Goal: Task Accomplishment & Management: Manage account settings

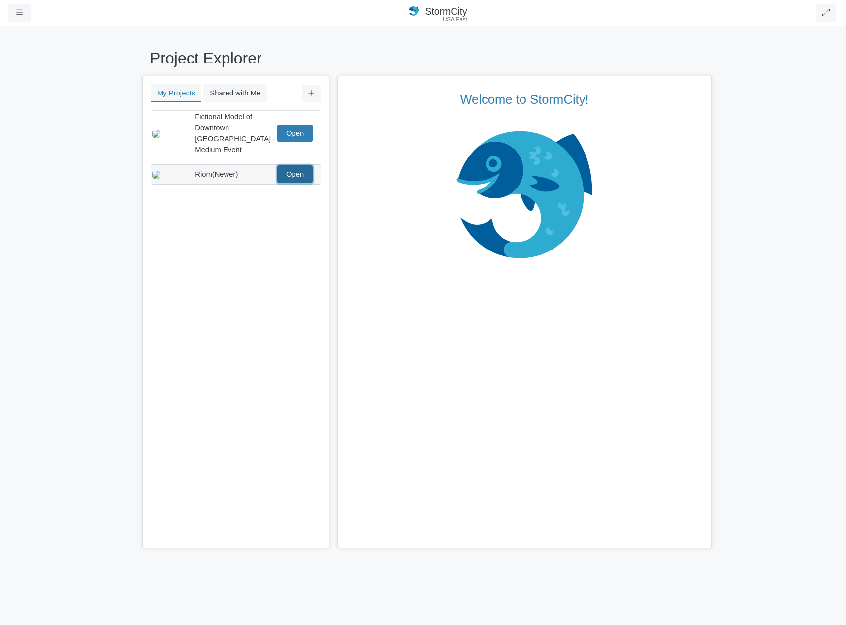
click at [301, 165] on link "Open" at bounding box center [294, 174] width 35 height 18
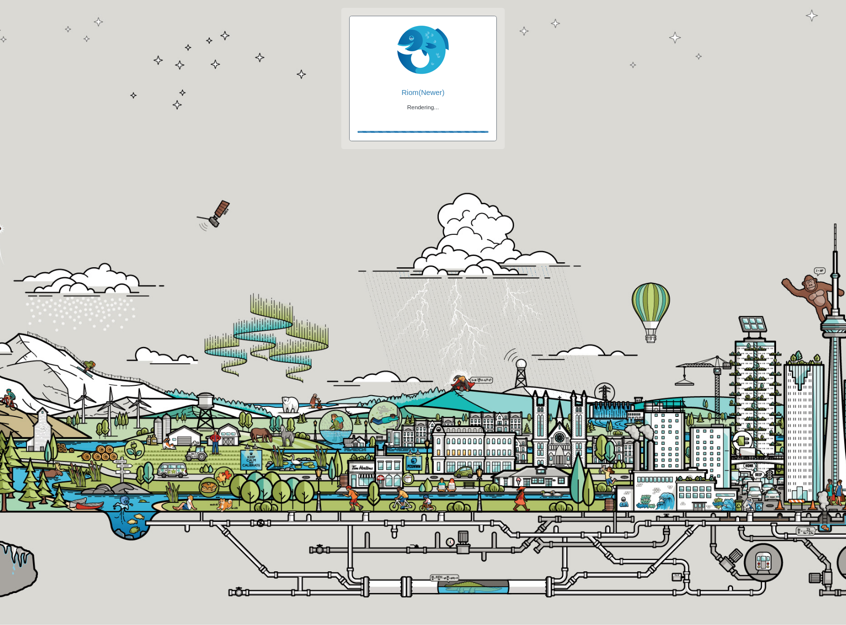
checkbox input "true"
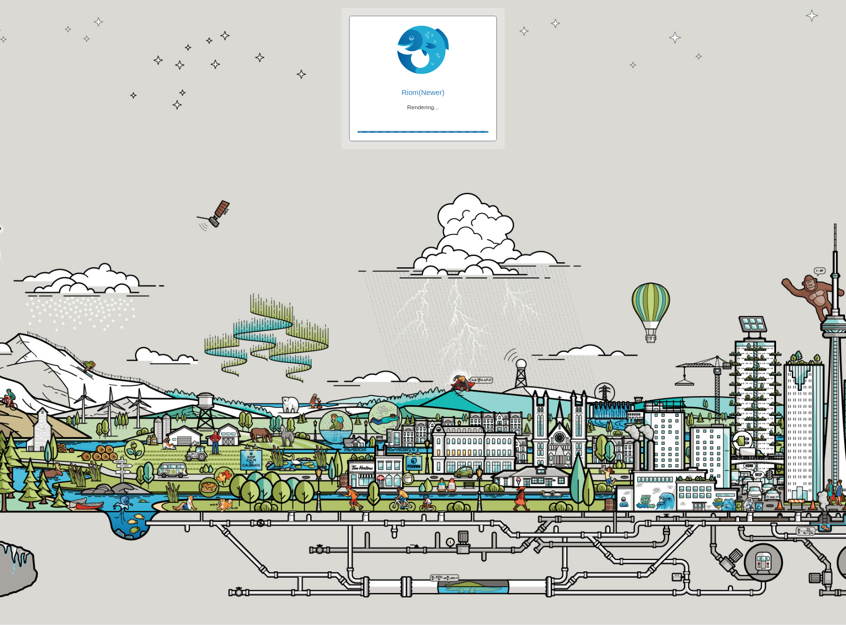
checkbox input "true"
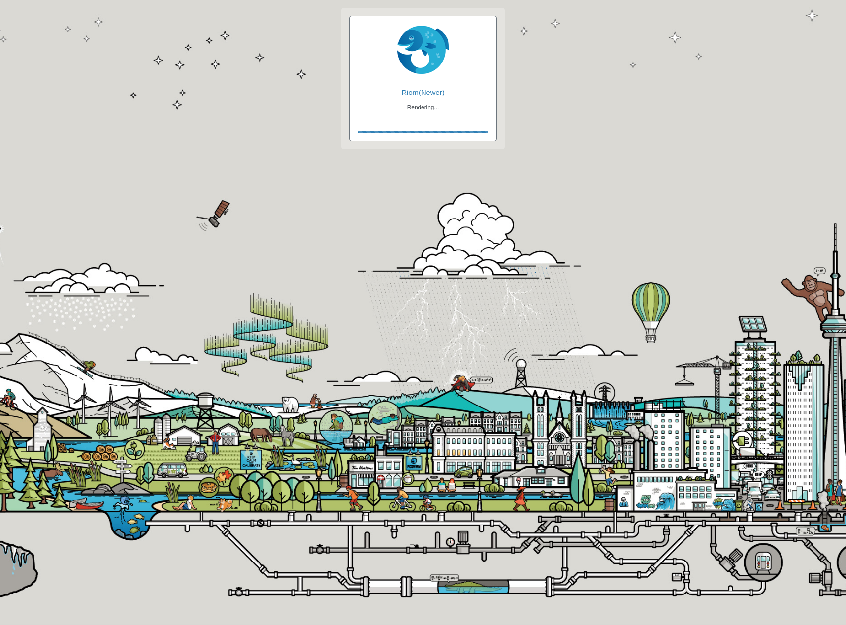
checkbox input "false"
checkbox input "true"
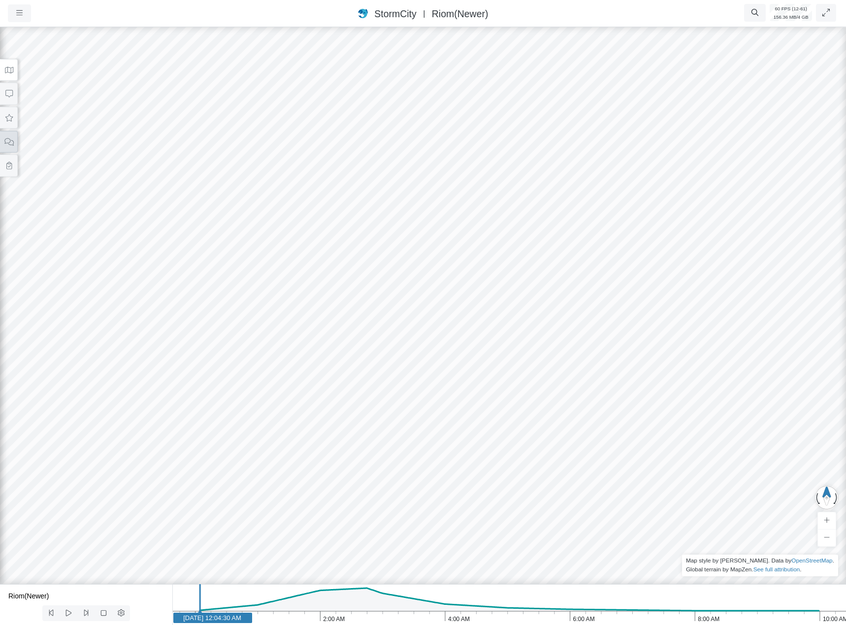
click at [9, 147] on button at bounding box center [9, 142] width 18 height 22
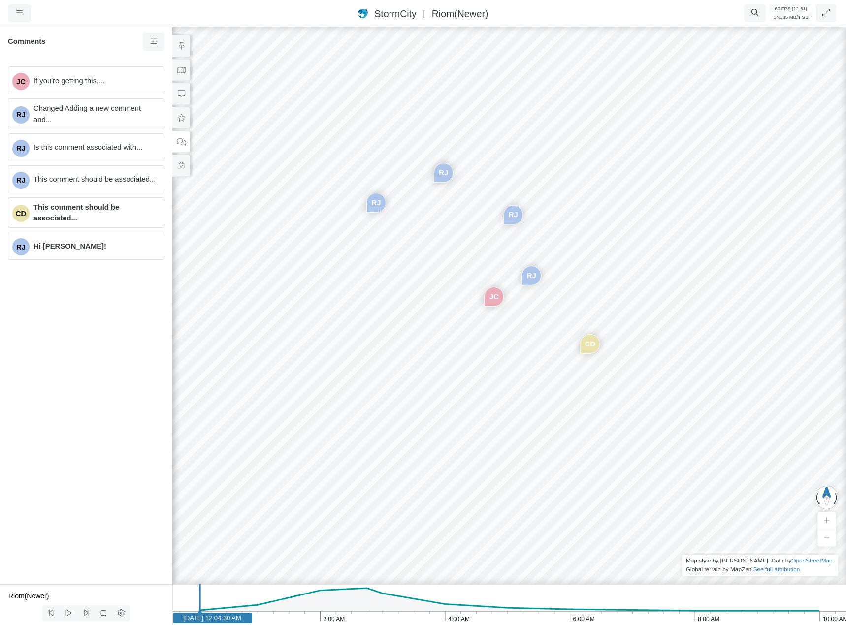
click at [522, 313] on div "JC [GEOGRAPHIC_DATA] [GEOGRAPHIC_DATA] [GEOGRAPHIC_DATA] CD [GEOGRAPHIC_DATA]" at bounding box center [509, 325] width 846 height 600
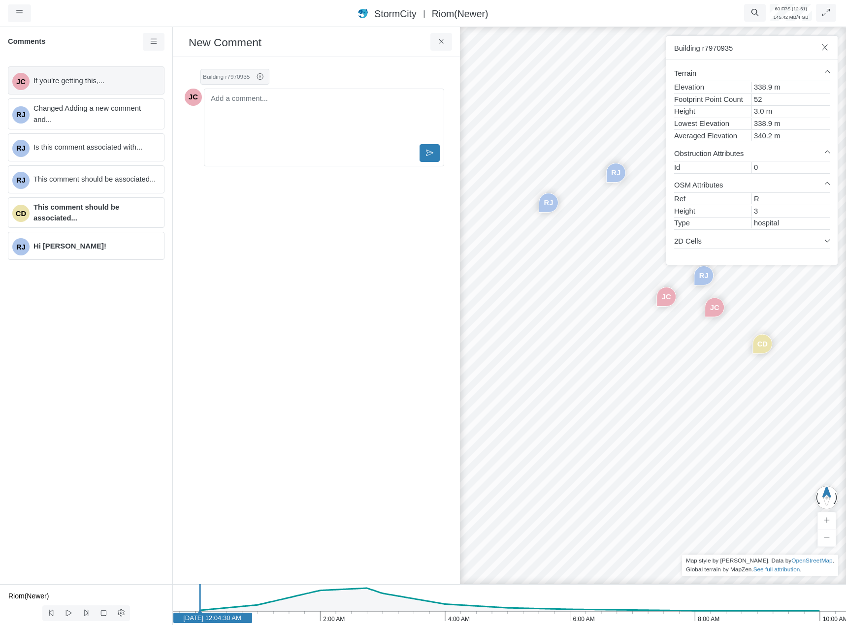
click at [141, 82] on span "If you're getting this,..." at bounding box center [94, 80] width 123 height 11
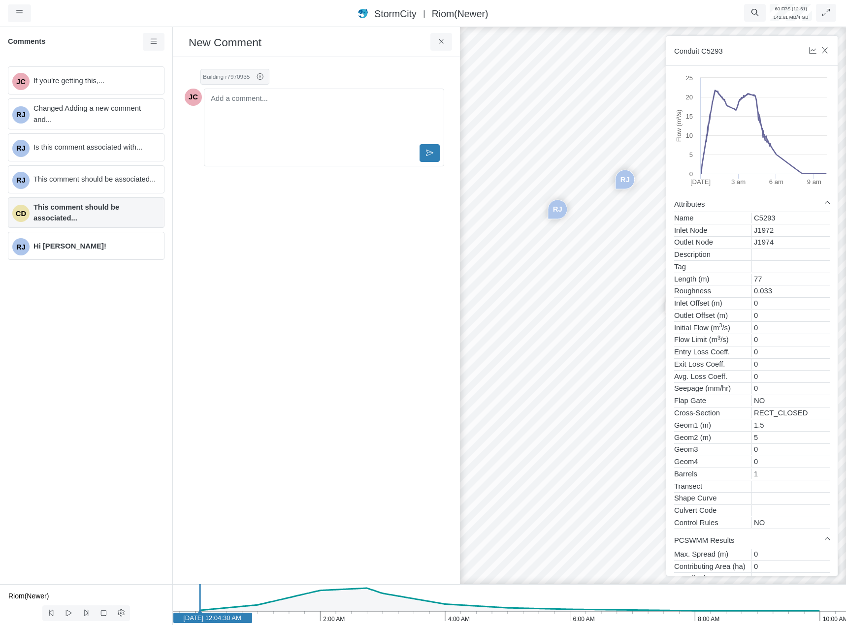
click at [131, 216] on span "This comment should be associated..." at bounding box center [94, 213] width 123 height 22
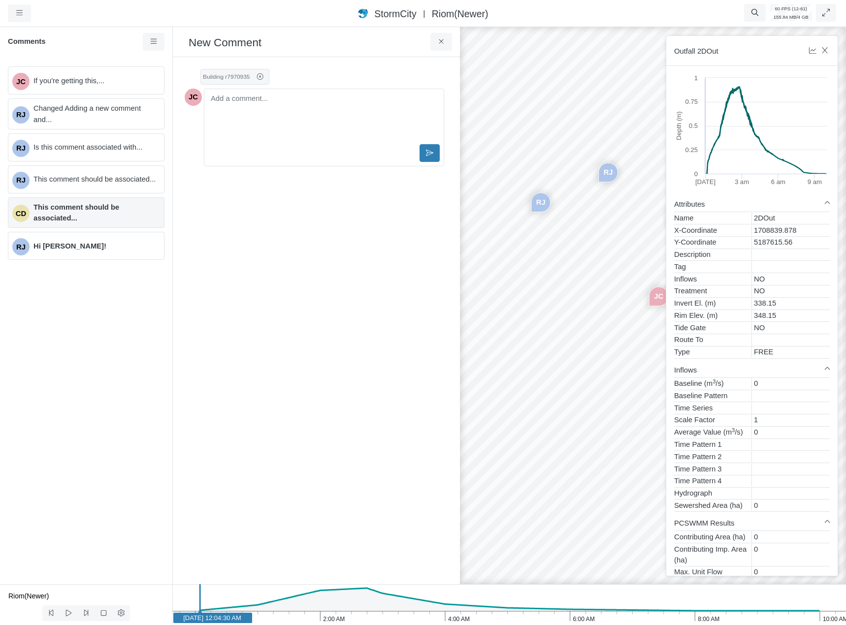
click at [98, 221] on span "This comment should be associated..." at bounding box center [94, 213] width 123 height 22
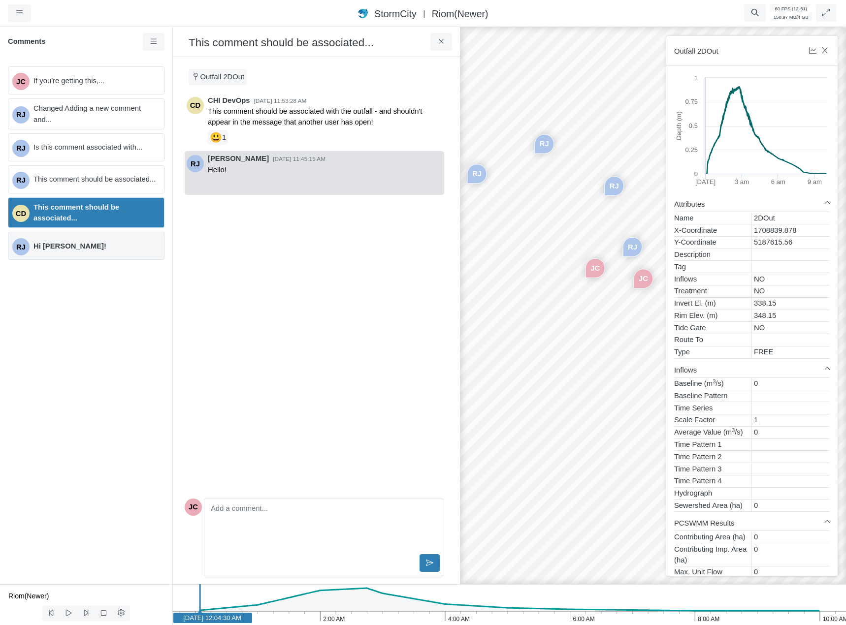
click at [96, 242] on span "Hi [PERSON_NAME]!" at bounding box center [94, 246] width 123 height 11
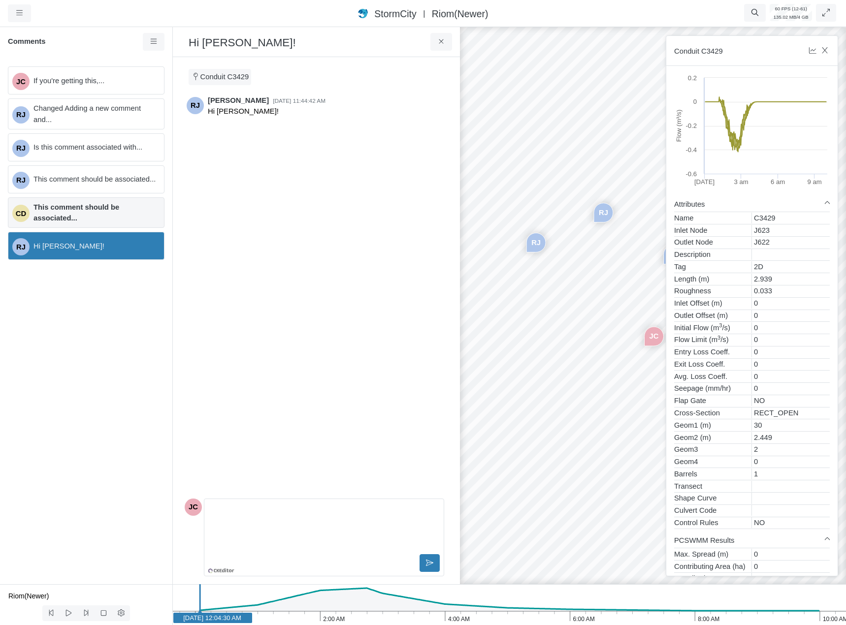
click at [100, 224] on div "CD This comment should be associated..." at bounding box center [86, 212] width 157 height 31
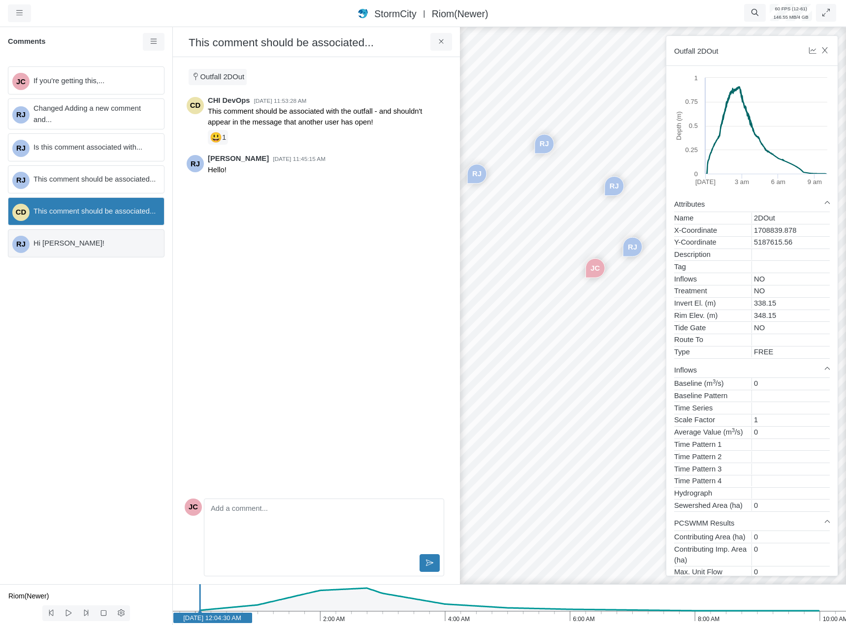
click at [120, 242] on span "Hi [PERSON_NAME]!" at bounding box center [94, 243] width 123 height 11
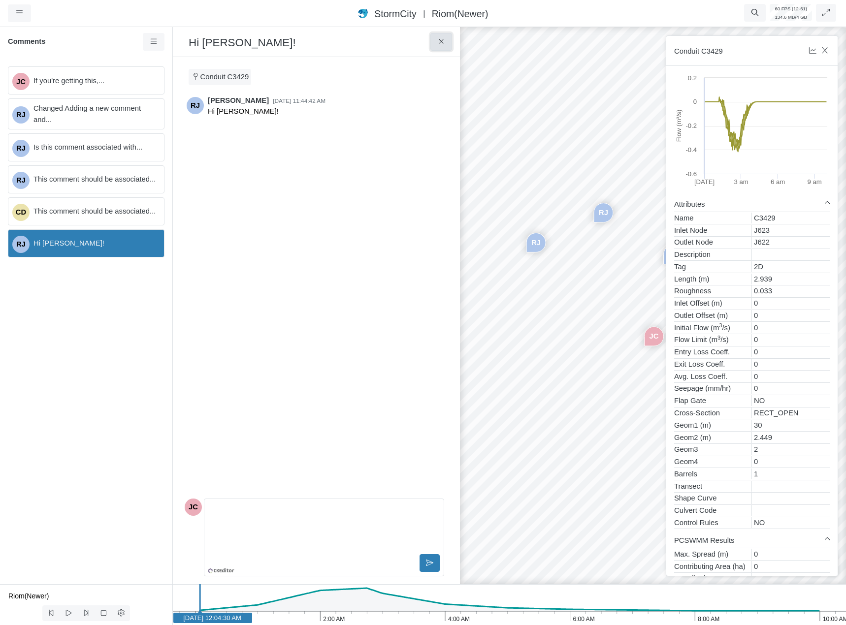
click at [437, 44] on icon at bounding box center [441, 41] width 9 height 7
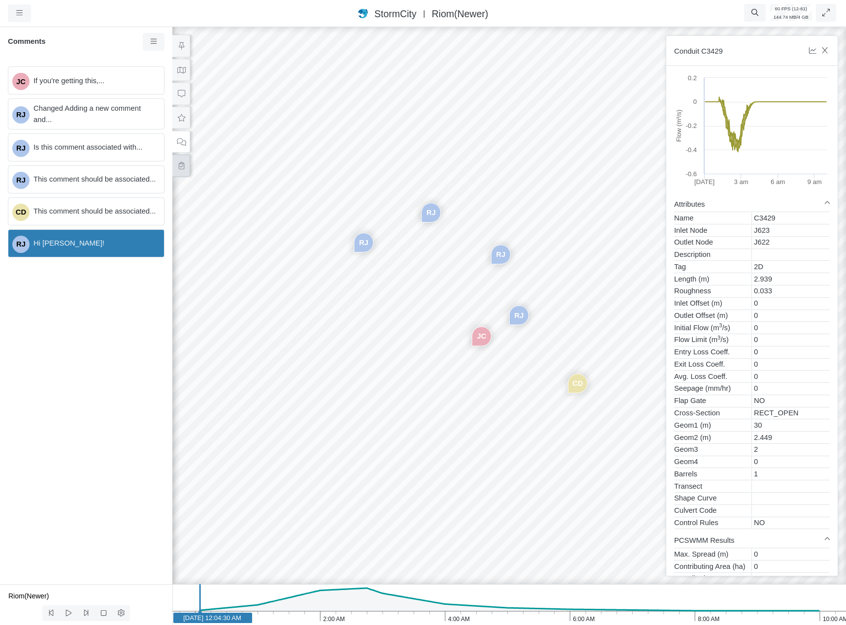
click at [189, 168] on button at bounding box center [181, 166] width 18 height 22
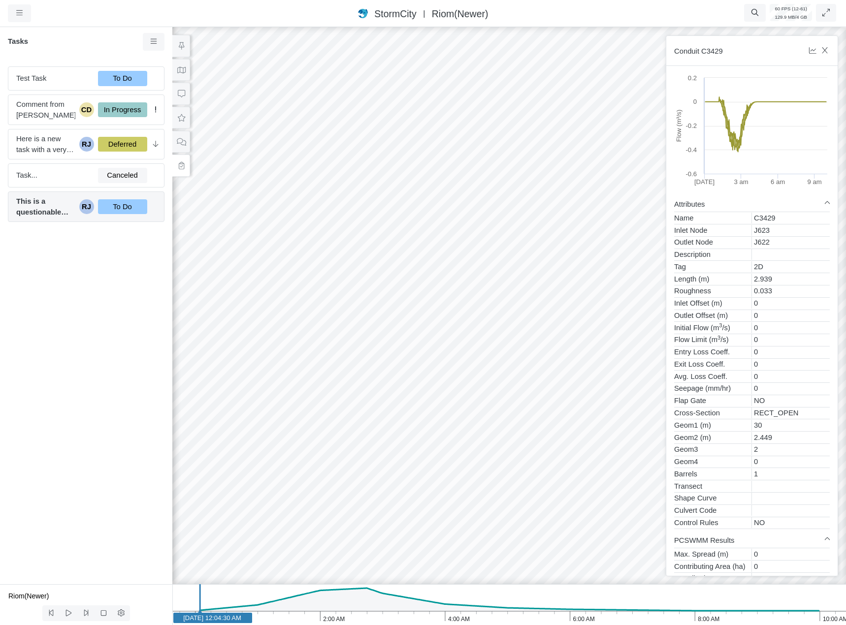
click at [59, 214] on span "This is a questionable flood extent" at bounding box center [45, 207] width 59 height 22
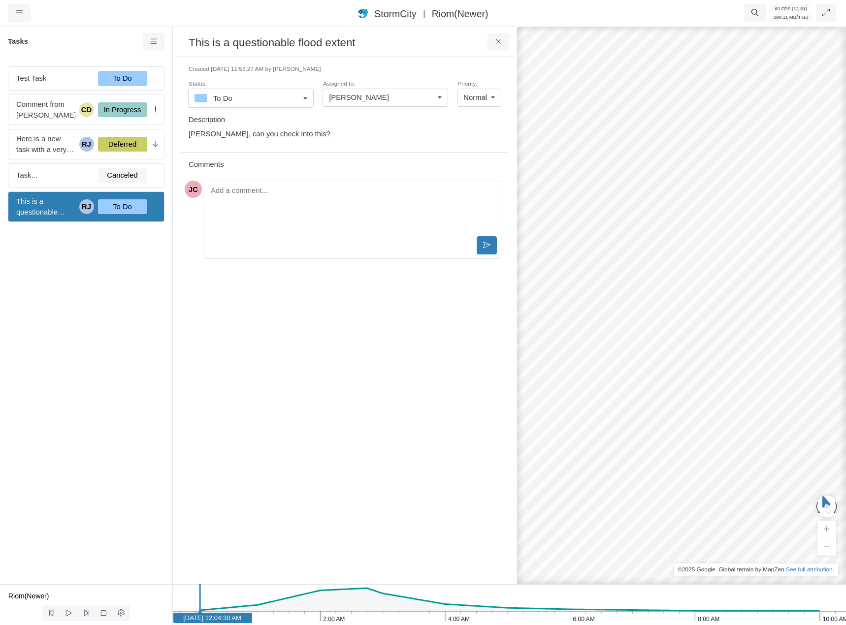
click at [351, 595] on icon "10:00 AM 8:00 AM 6:00 AM 4:00 AM 2:00 AM Jan 30, 2012 Jan 30, 2012 12:04:30 AM" at bounding box center [509, 605] width 674 height 41
drag, startPoint x: 354, startPoint y: 598, endPoint x: 371, endPoint y: 599, distance: 16.8
click at [371, 599] on icon "10:00 AM 8:00 AM 6:00 AM 4:00 AM 2:00 AM Jan 30, 2012 Jan 30, 2012 2:30:00 AM" at bounding box center [509, 605] width 674 height 41
click at [385, 596] on icon "10:00 AM 8:00 AM 6:00 AM 4:00 AM 2:00 AM Jan 30, 2012 Jan 30, 2012 2:30:00 AM" at bounding box center [509, 605] width 674 height 41
click at [381, 100] on div "[PERSON_NAME]" at bounding box center [381, 97] width 105 height 11
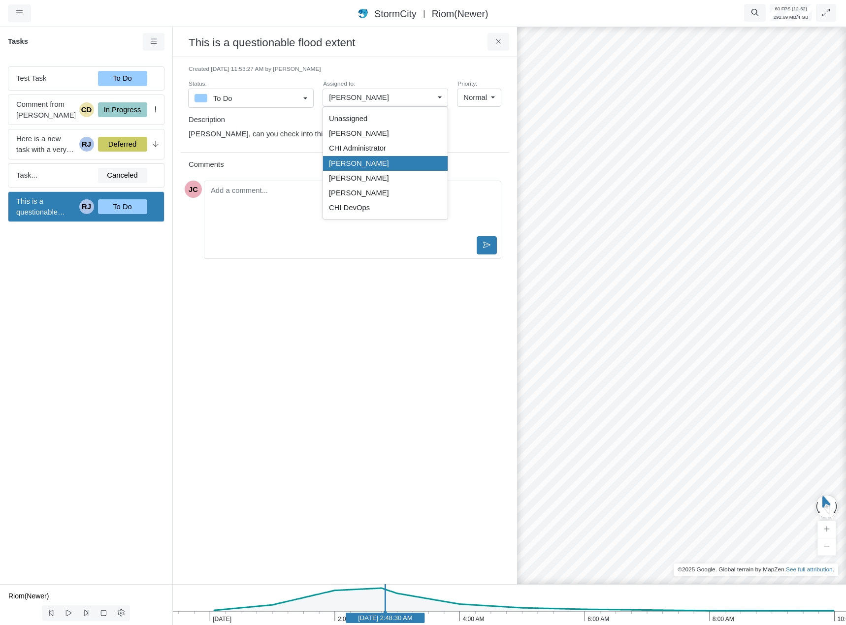
click at [395, 70] on small "Created 9/5/2025 at 11:53:27 AM by Rob James" at bounding box center [345, 69] width 313 height 9
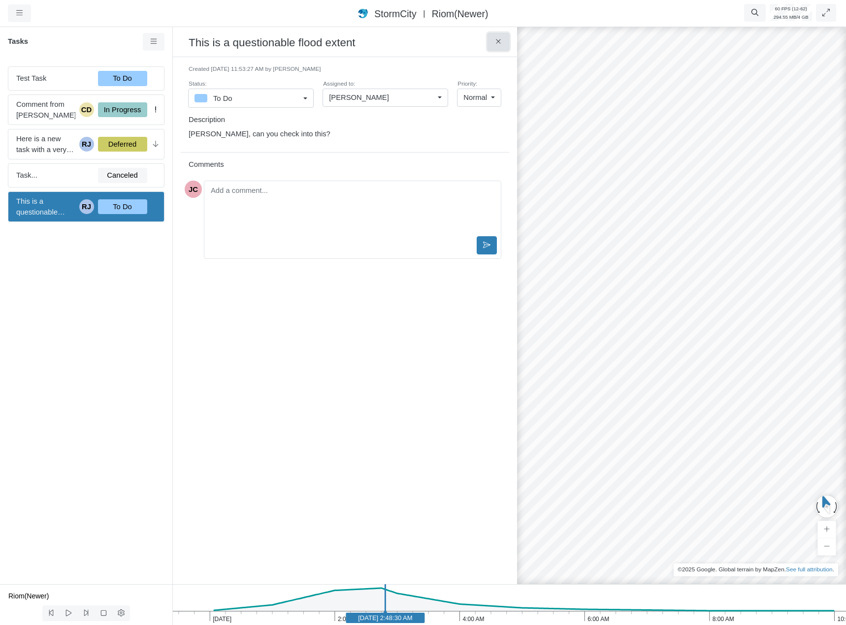
click at [494, 45] on icon at bounding box center [498, 41] width 9 height 7
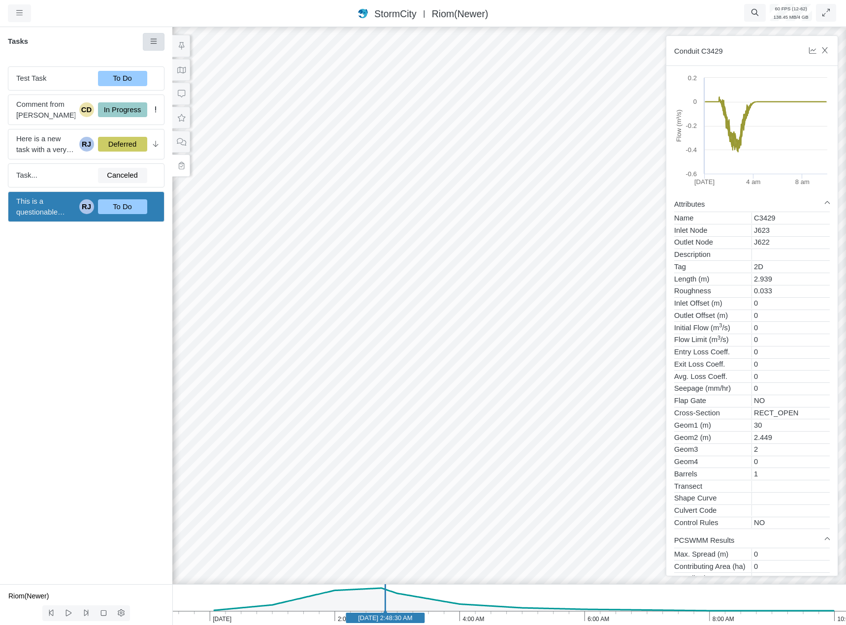
click at [159, 41] on link at bounding box center [154, 42] width 22 height 18
click at [161, 60] on link "New Task" at bounding box center [182, 60] width 74 height 15
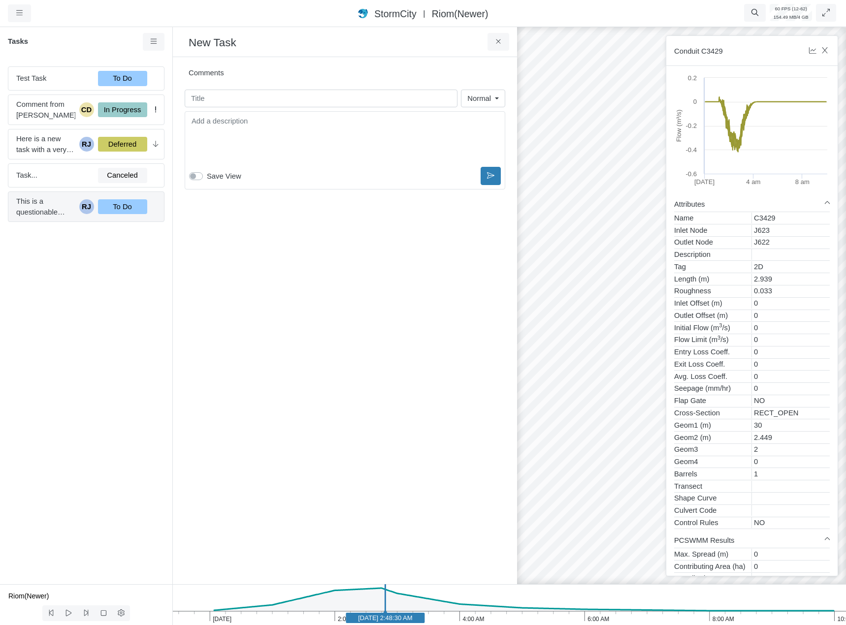
click at [57, 201] on span "This is a questionable flood extent" at bounding box center [45, 207] width 59 height 22
click at [61, 221] on div "This is a questionable flood extent RJ To Do" at bounding box center [86, 207] width 157 height 31
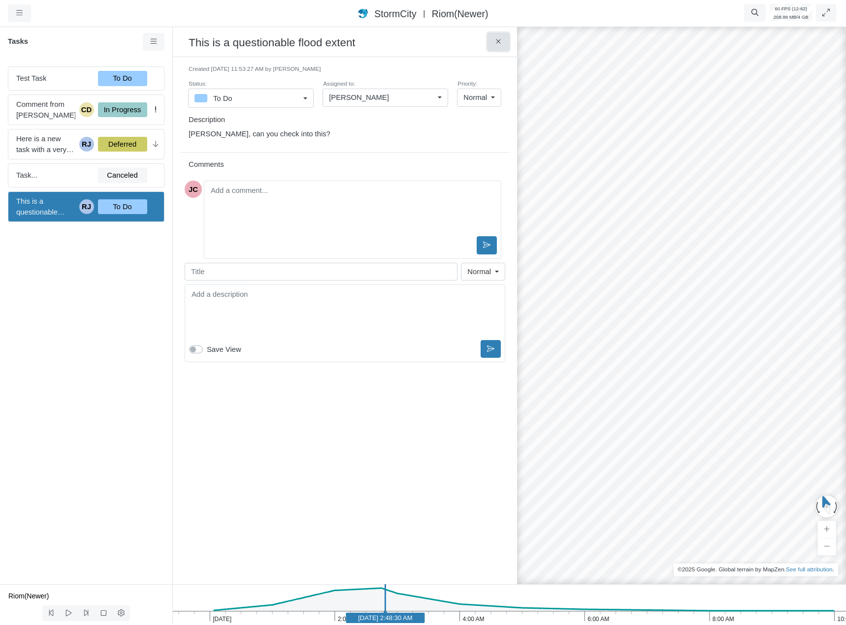
click at [500, 39] on icon at bounding box center [498, 41] width 9 height 7
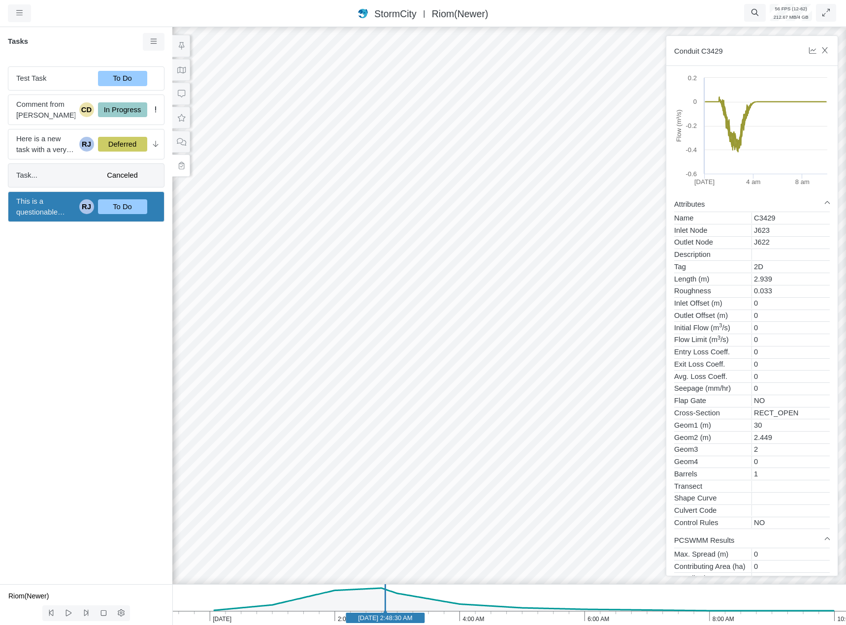
click at [61, 174] on span "Task..." at bounding box center [53, 175] width 74 height 11
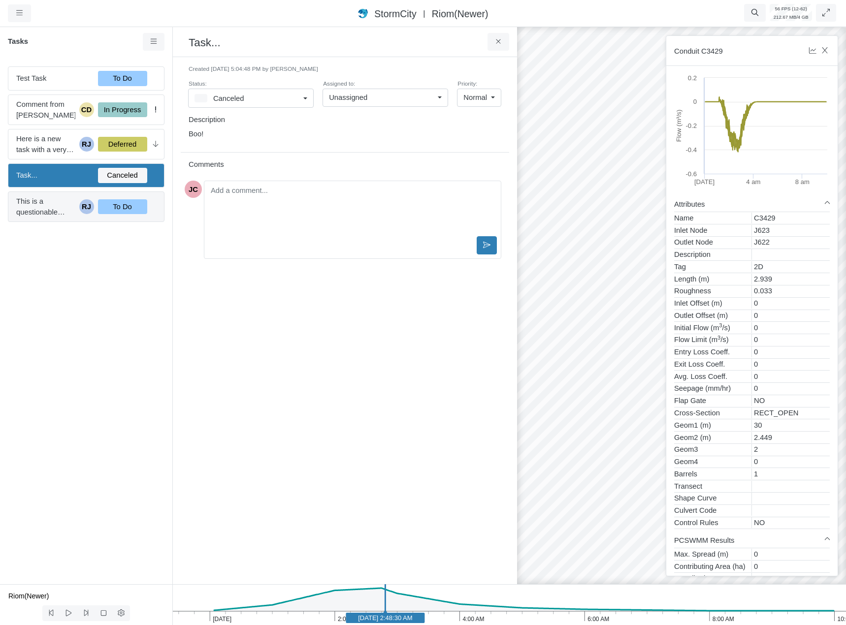
click at [59, 206] on span "This is a questionable flood extent" at bounding box center [45, 207] width 59 height 22
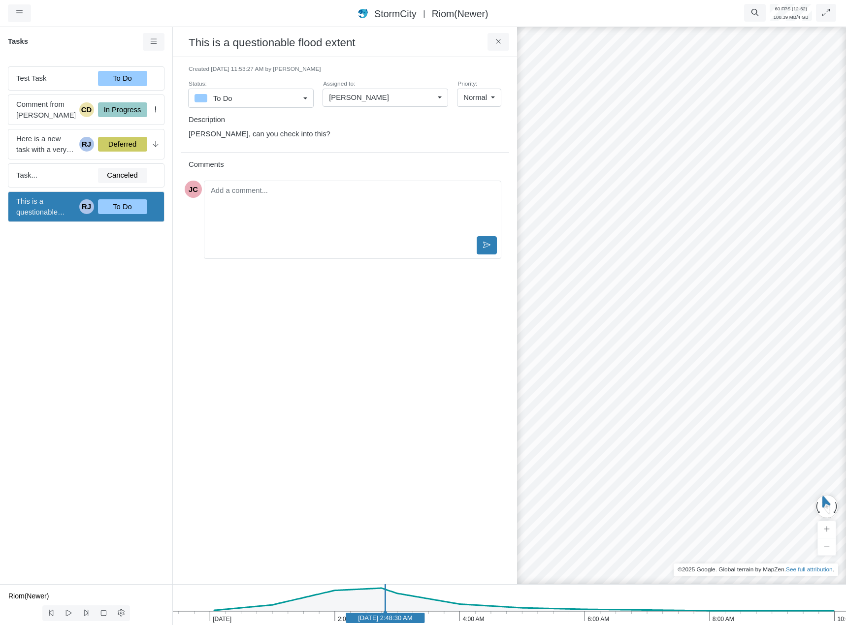
drag, startPoint x: 76, startPoint y: 349, endPoint x: 113, endPoint y: 322, distance: 46.1
click at [76, 349] on div "Test Task To Do Comment from Jesse Cluthe CD In Progress Here is a new task wit…" at bounding box center [86, 322] width 172 height 526
click at [267, 136] on p "Nelly, can you check into this?" at bounding box center [343, 134] width 308 height 11
click at [285, 371] on div "Created 9/5/2025 at 11:53:27 AM by Rob James Status: To Do To Do In Progress On…" at bounding box center [345, 321] width 328 height 512
click at [264, 135] on p "Nelly, can you check into this?" at bounding box center [343, 134] width 308 height 11
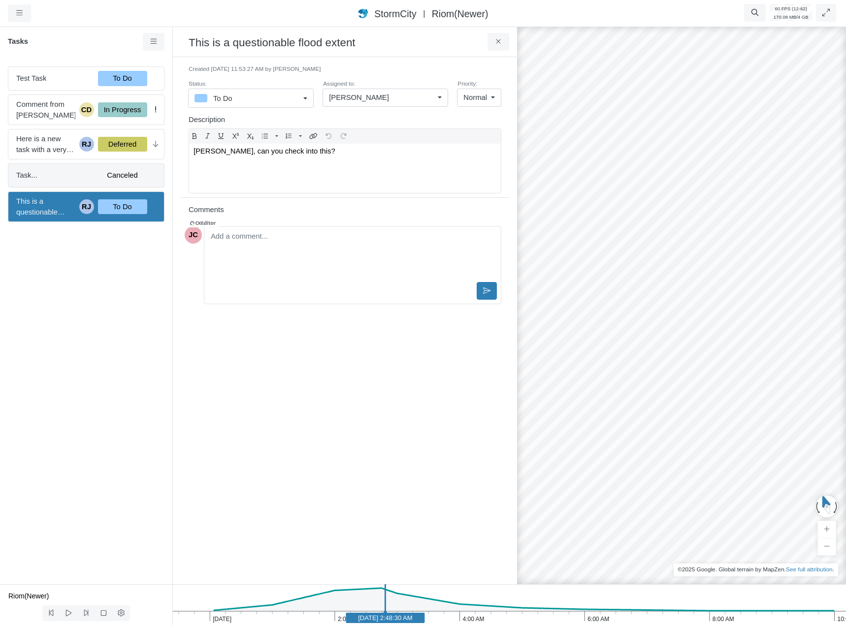
click at [61, 177] on span "Task..." at bounding box center [53, 175] width 74 height 11
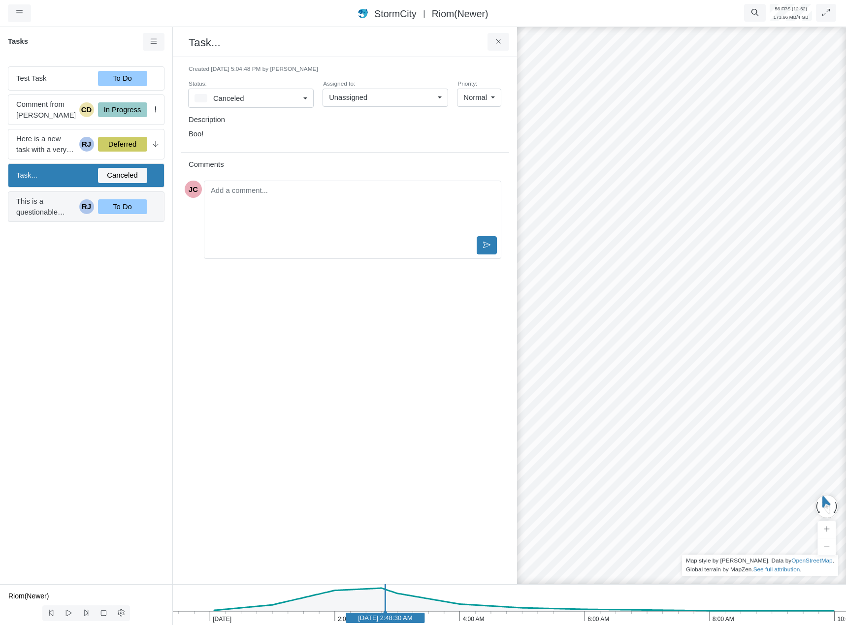
click at [56, 207] on span "This is a questionable flood extent" at bounding box center [45, 207] width 59 height 22
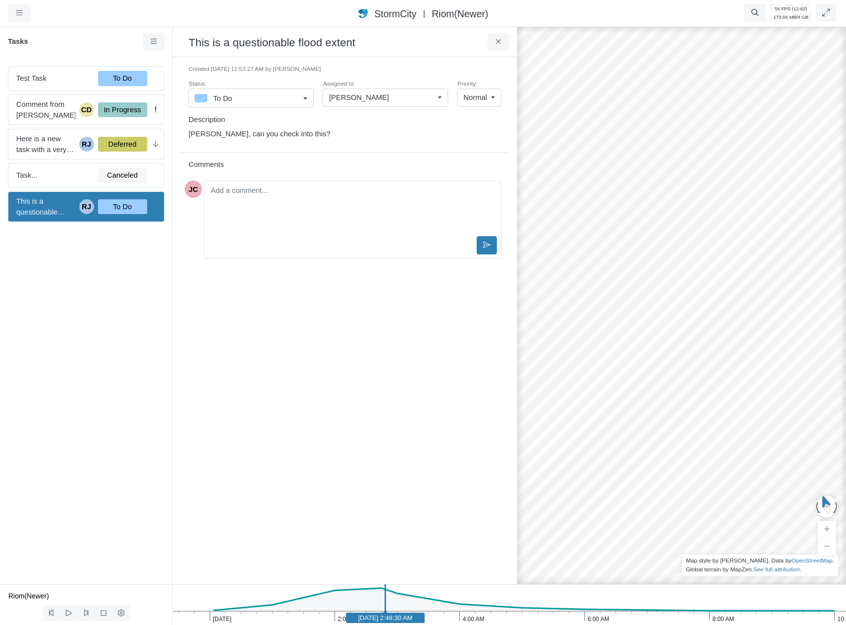
click at [253, 137] on p "Nelly, can you check into this?" at bounding box center [343, 134] width 308 height 11
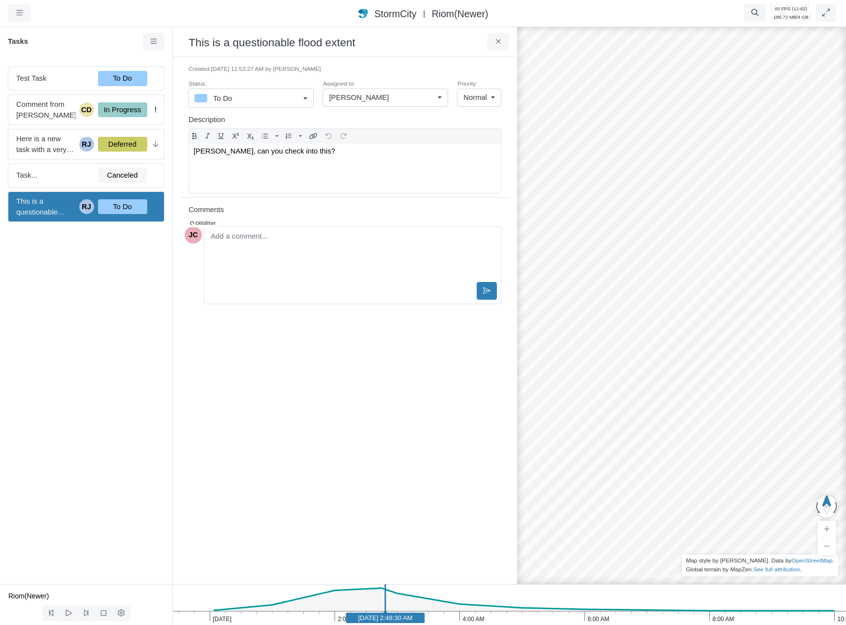
click at [272, 44] on h3 "This is a questionable flood extent" at bounding box center [338, 41] width 299 height 15
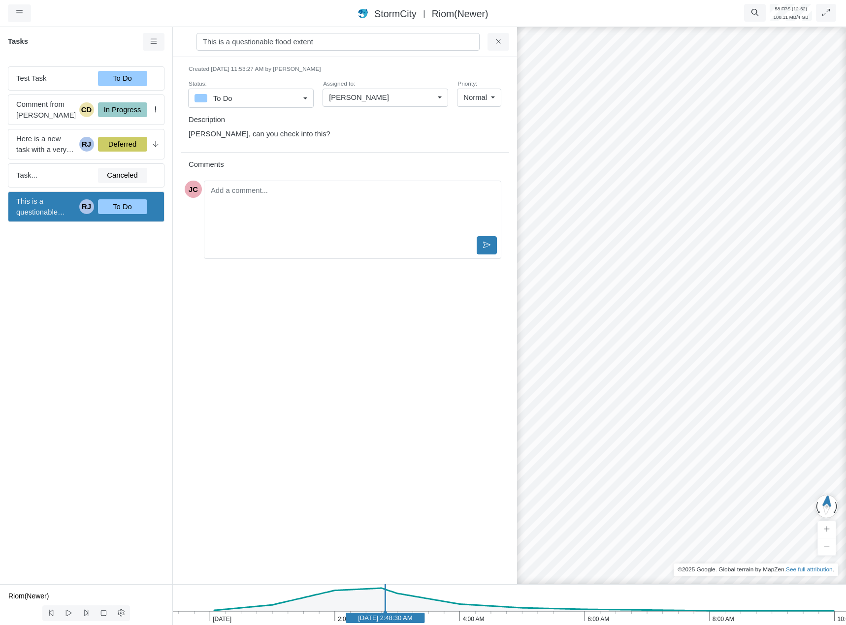
click at [305, 354] on div "Created 9/5/2025 at 11:53:27 AM by Rob James Status: To Do To Do In Progress On…" at bounding box center [345, 321] width 328 height 512
click at [31, 170] on span "Task..." at bounding box center [53, 175] width 74 height 11
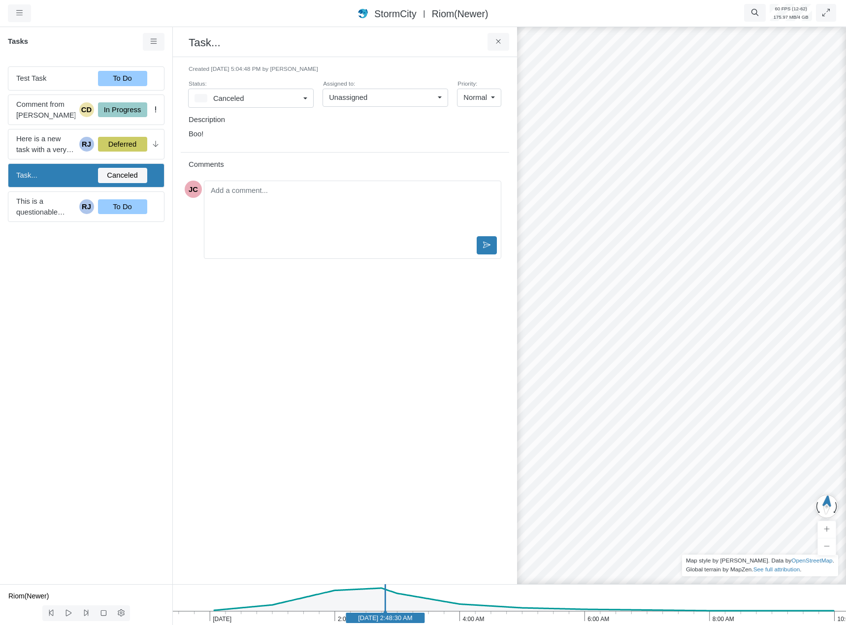
click at [234, 134] on p "Boo!" at bounding box center [343, 134] width 308 height 11
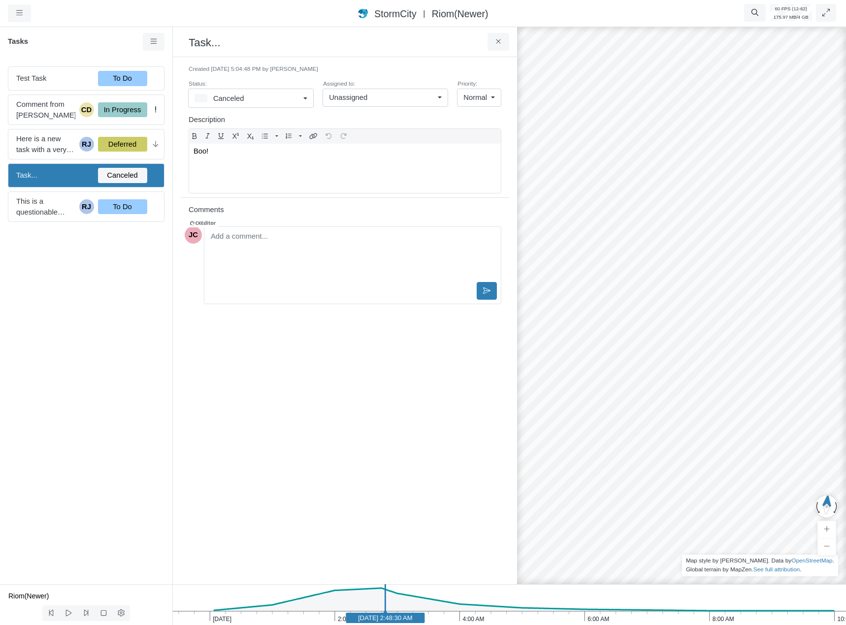
click at [310, 356] on div "Created 9/4/2025 at 5:04:48 PM by Rob James Status: Canceled To Do In Progress …" at bounding box center [345, 321] width 328 height 512
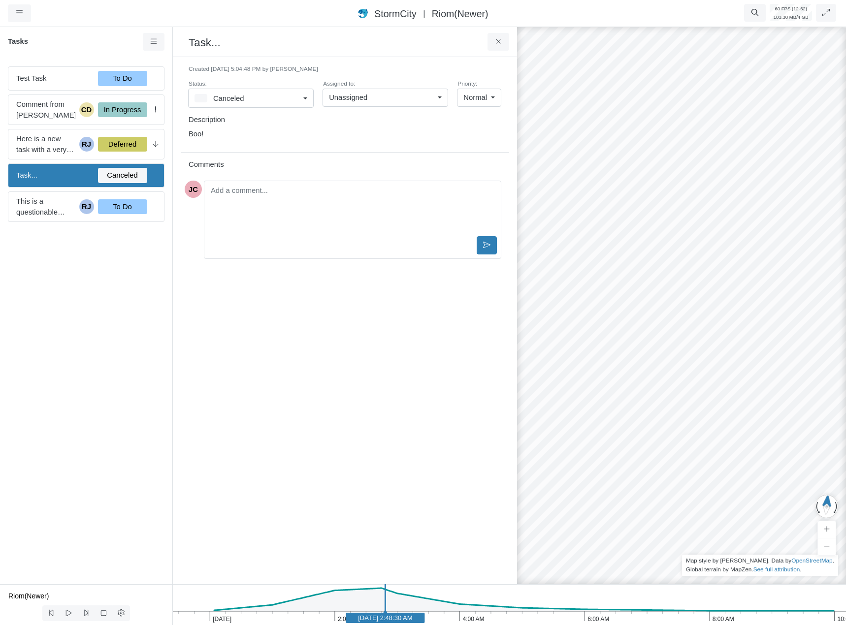
click at [233, 41] on h3 "Task..." at bounding box center [338, 41] width 299 height 15
click at [301, 379] on div "Created 9/4/2025 at 5:04:48 PM by Rob James Status: Canceled To Do In Progress …" at bounding box center [345, 321] width 328 height 512
click at [241, 363] on div "Created 9/4/2025 at 5:04:48 PM by Rob James Status: Canceled To Do In Progress …" at bounding box center [345, 321] width 328 height 512
click at [31, 138] on span "Here is a new task with a very long title. In fact this title should probably b…" at bounding box center [45, 144] width 59 height 22
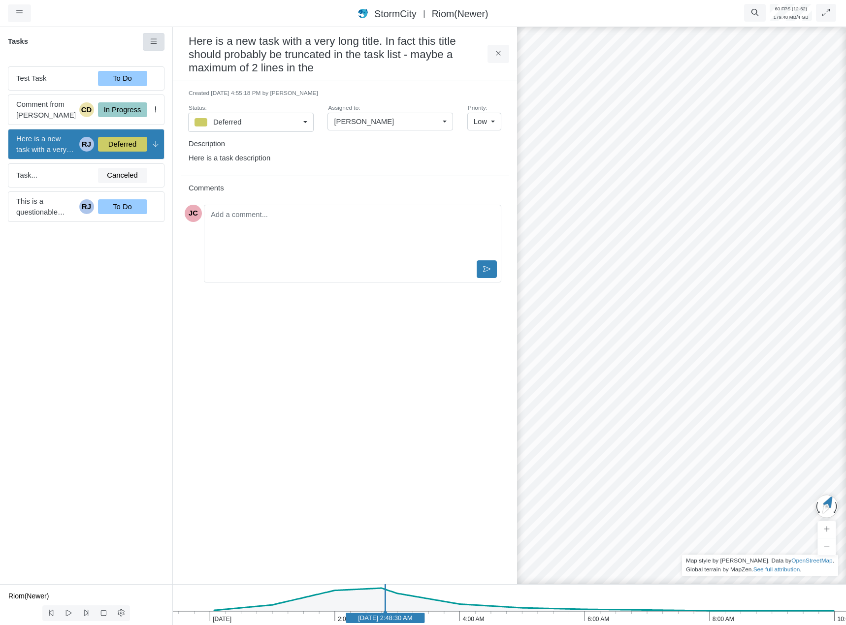
click at [146, 42] on link at bounding box center [154, 42] width 22 height 18
click at [187, 146] on span "Select All" at bounding box center [179, 145] width 30 height 8
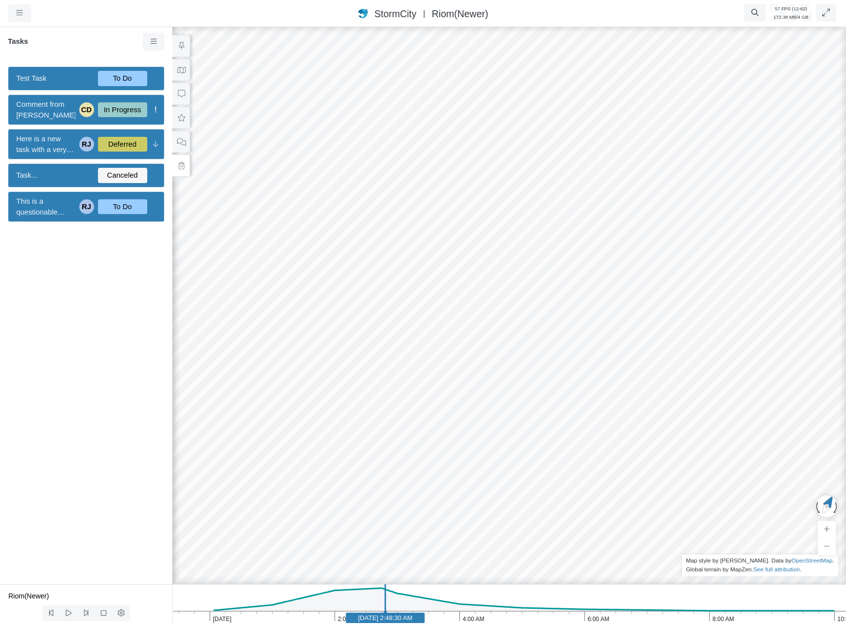
click at [99, 298] on div "Test Task To Do Comment from Jesse Cluthe CD In Progress Here is a new task wit…" at bounding box center [86, 322] width 172 height 526
click at [152, 45] on icon at bounding box center [153, 41] width 9 height 7
click at [182, 147] on span "Deselect All" at bounding box center [183, 145] width 38 height 8
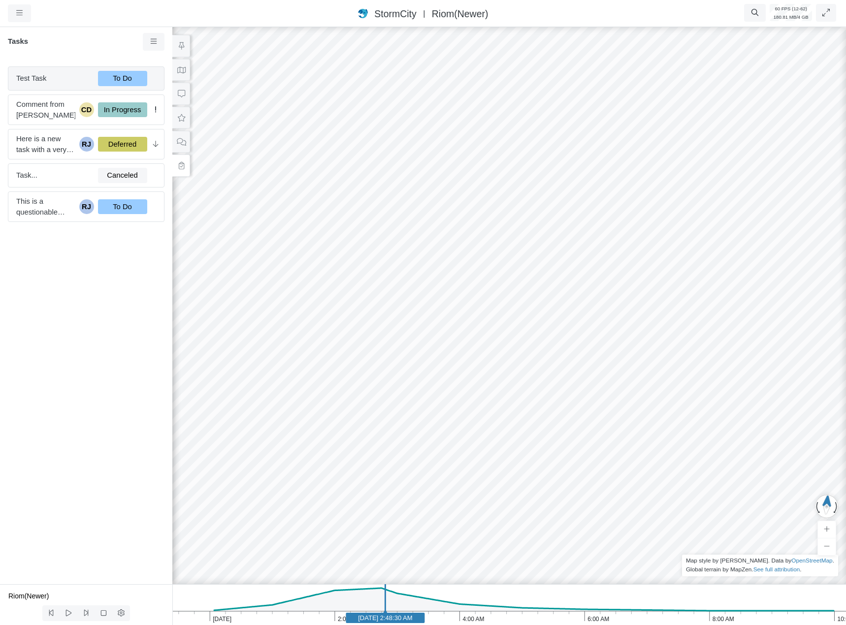
click at [66, 73] on span "Test Task" at bounding box center [53, 78] width 74 height 11
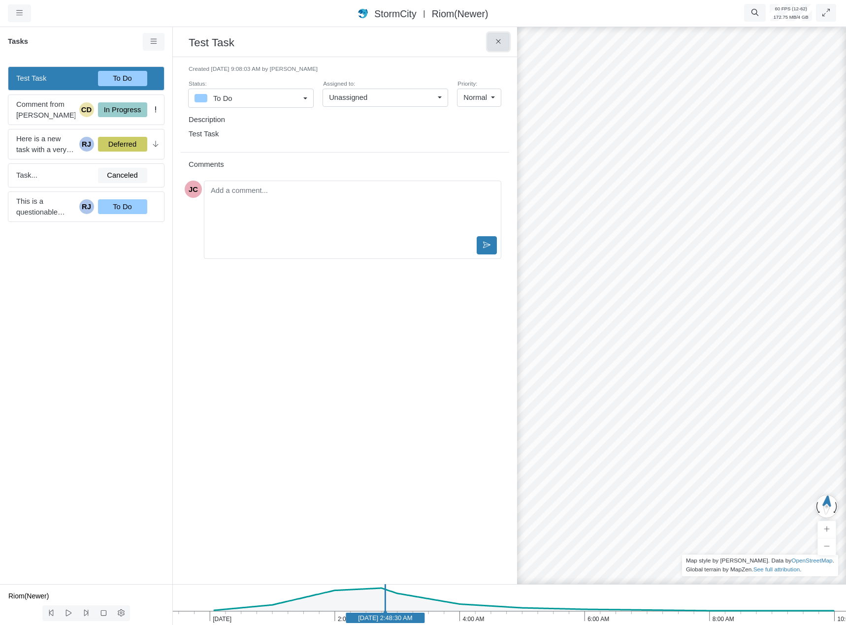
drag, startPoint x: 501, startPoint y: 43, endPoint x: 437, endPoint y: 58, distance: 65.1
click at [500, 43] on icon at bounding box center [498, 41] width 9 height 7
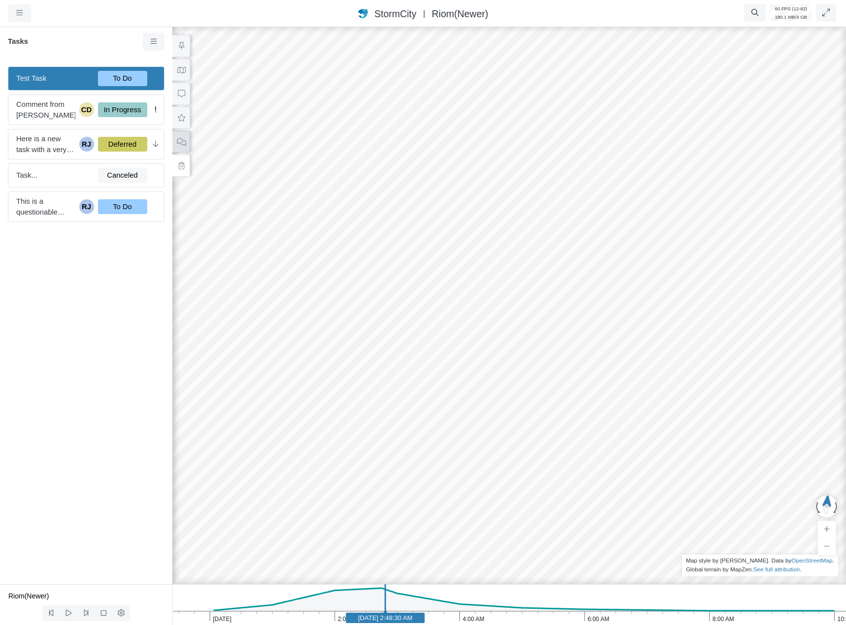
click at [181, 144] on icon at bounding box center [181, 141] width 9 height 7
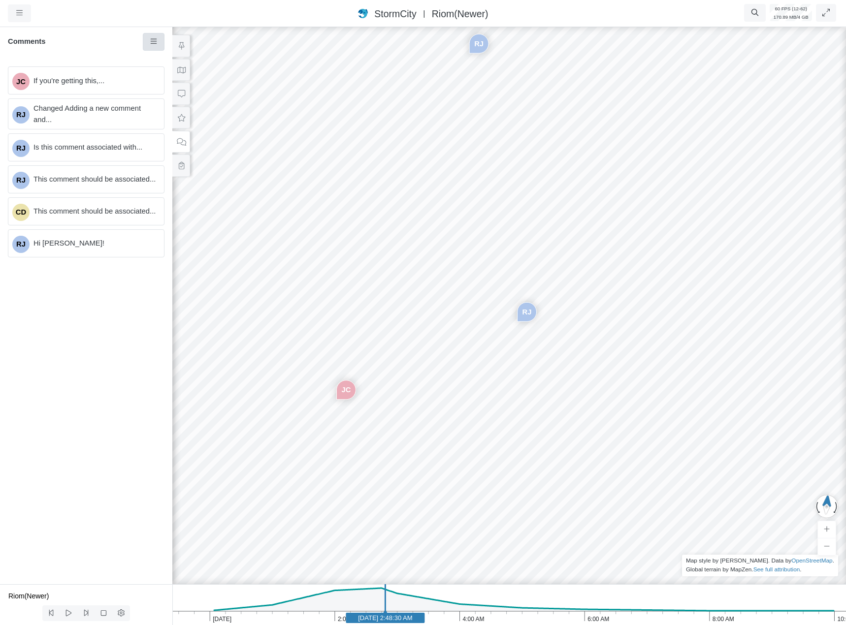
drag, startPoint x: 146, startPoint y: 37, endPoint x: 154, endPoint y: 45, distance: 11.1
click at [149, 37] on link at bounding box center [154, 42] width 22 height 18
click at [173, 115] on span "Select All" at bounding box center [179, 114] width 30 height 8
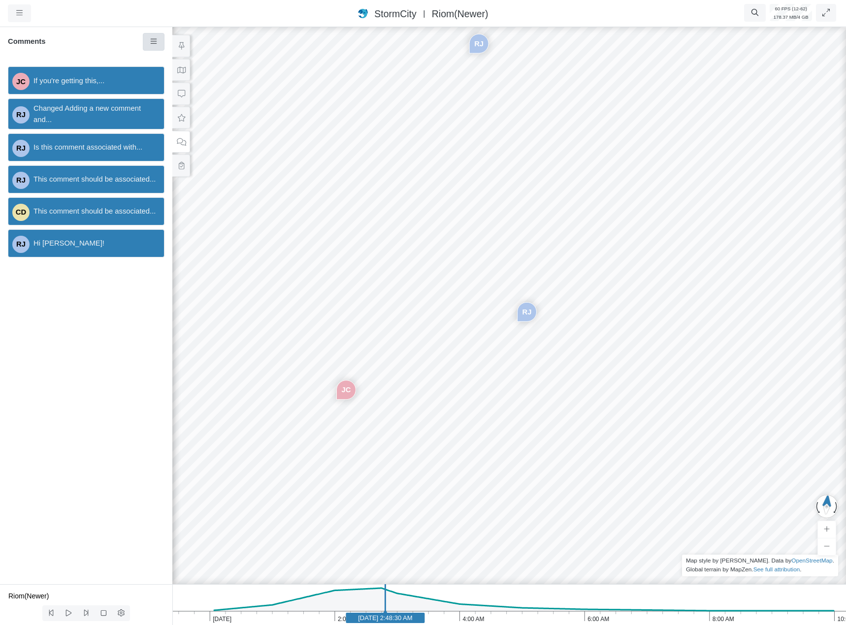
click at [152, 40] on icon at bounding box center [153, 41] width 9 height 7
click at [181, 136] on span "Deselect All" at bounding box center [183, 137] width 38 height 8
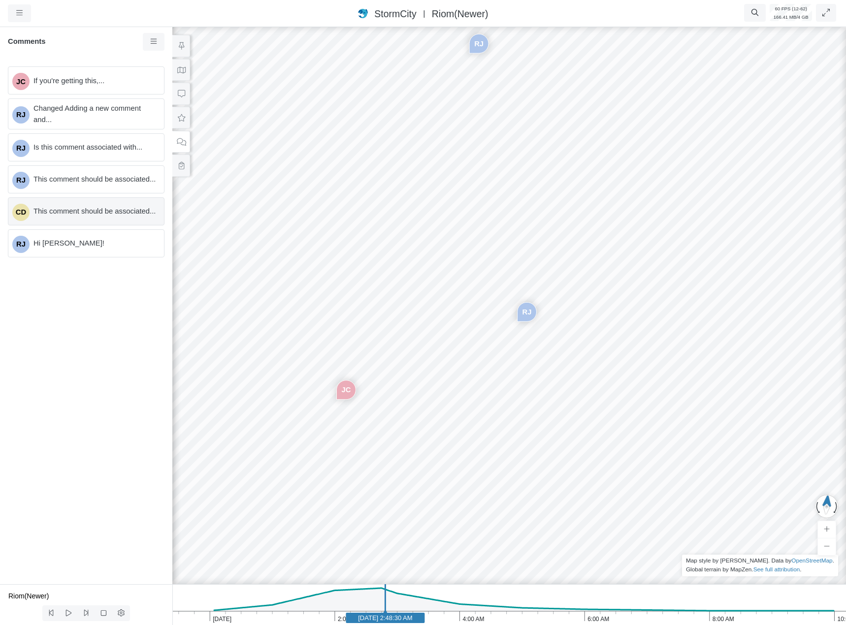
click at [113, 208] on span "This comment should be associated..." at bounding box center [94, 211] width 123 height 11
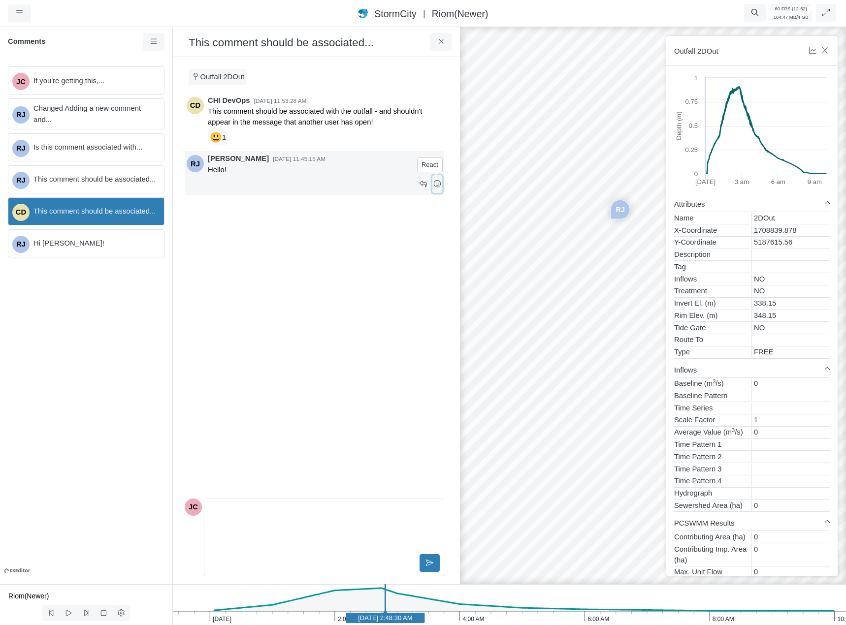
click at [440, 185] on icon at bounding box center [436, 183] width 7 height 7
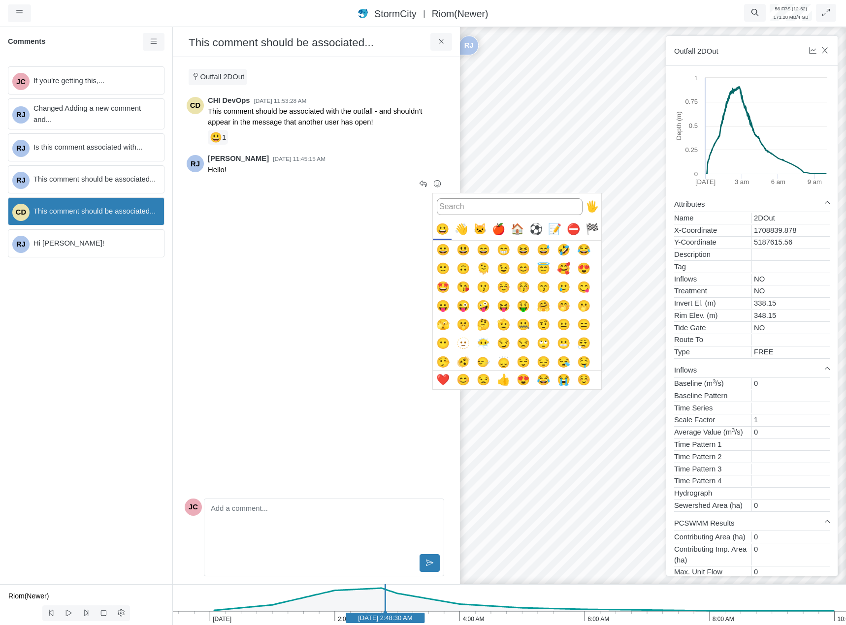
click at [480, 270] on button "🫠" at bounding box center [483, 269] width 19 height 19
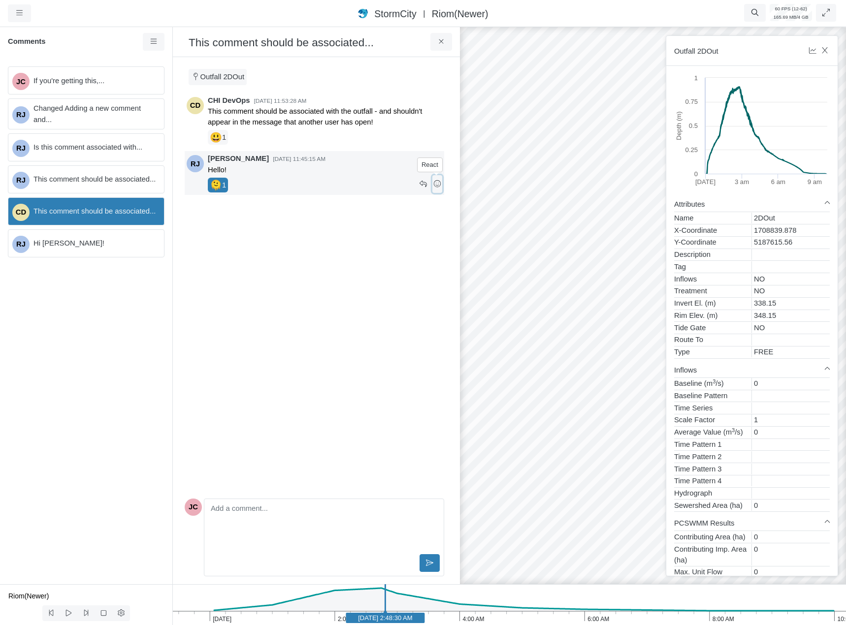
click at [437, 187] on icon at bounding box center [437, 183] width 9 height 7
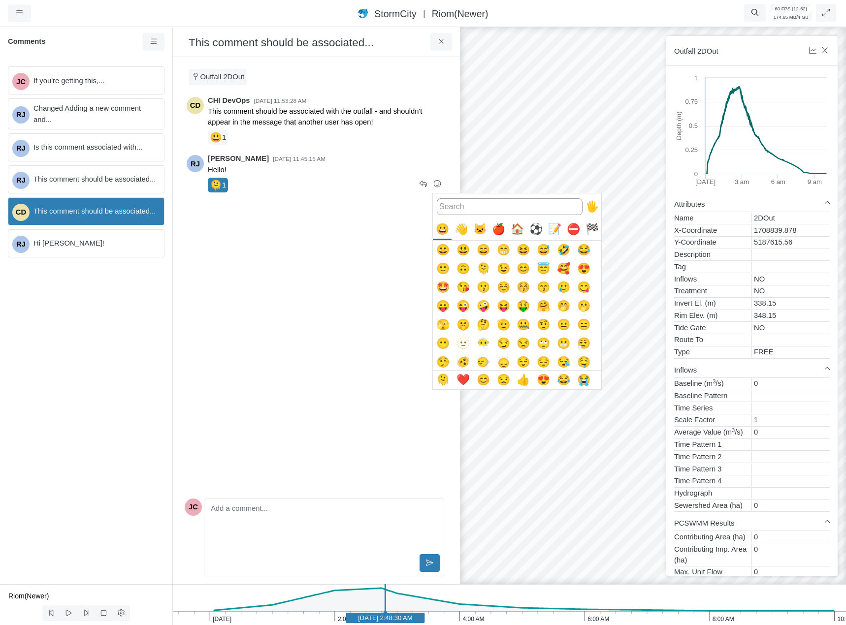
click at [377, 283] on div at bounding box center [423, 312] width 846 height 625
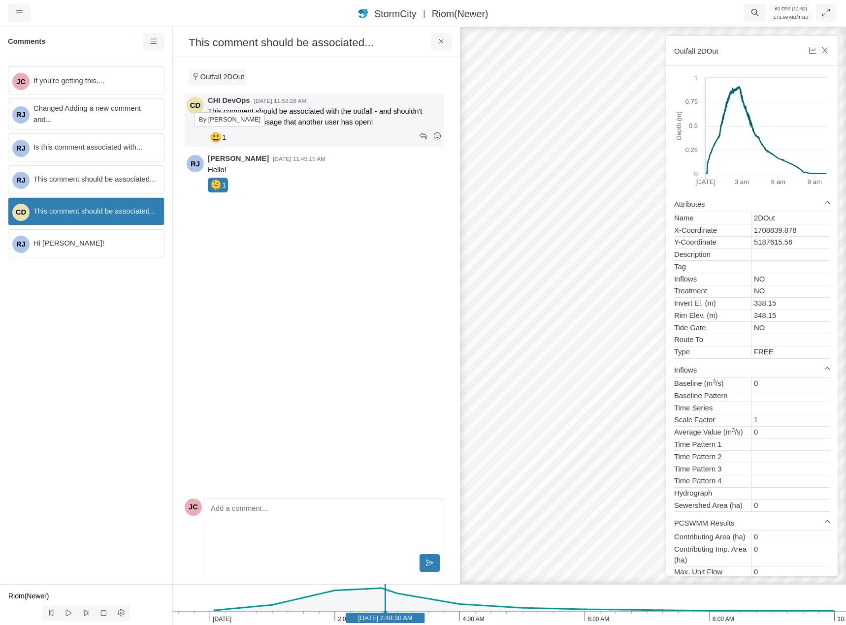
click at [217, 140] on span "😃" at bounding box center [216, 137] width 12 height 15
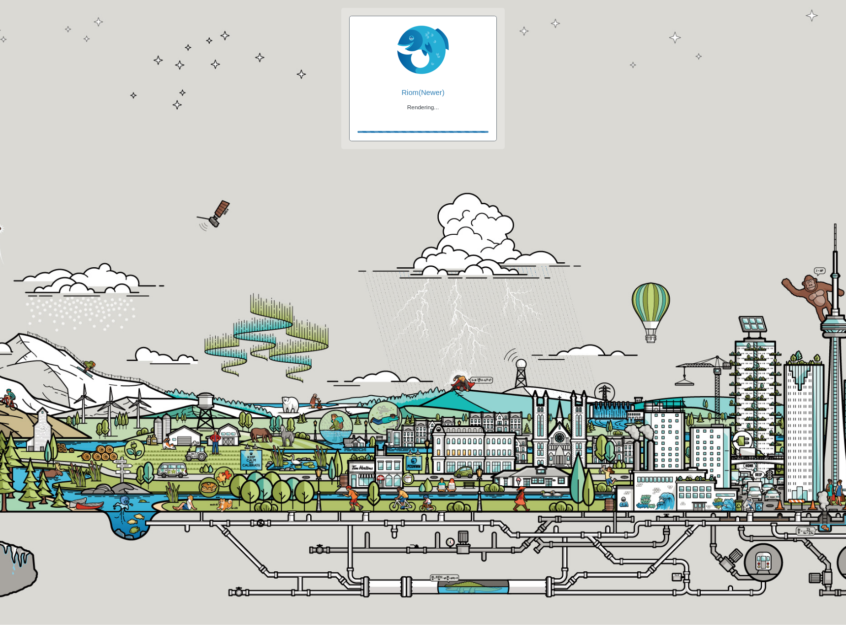
checkbox input "true"
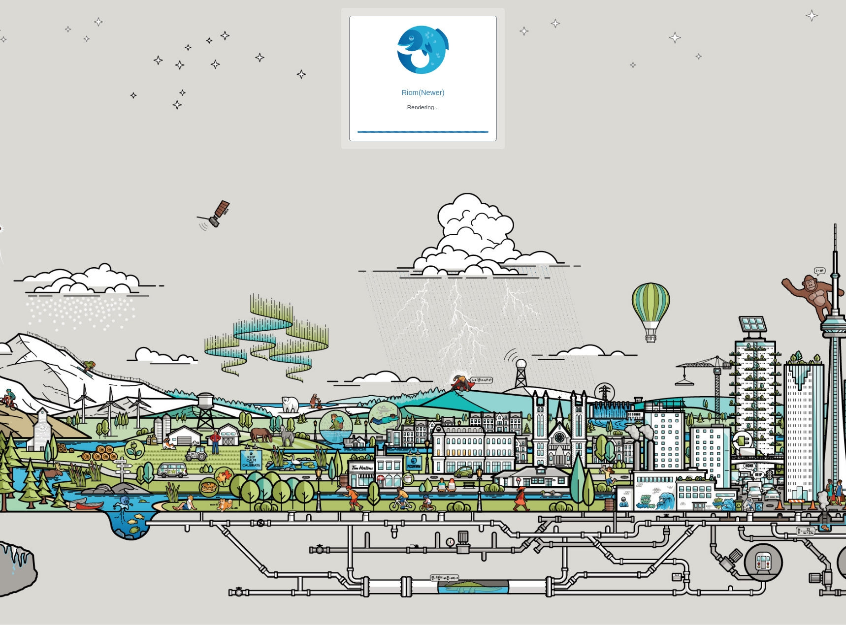
checkbox input "true"
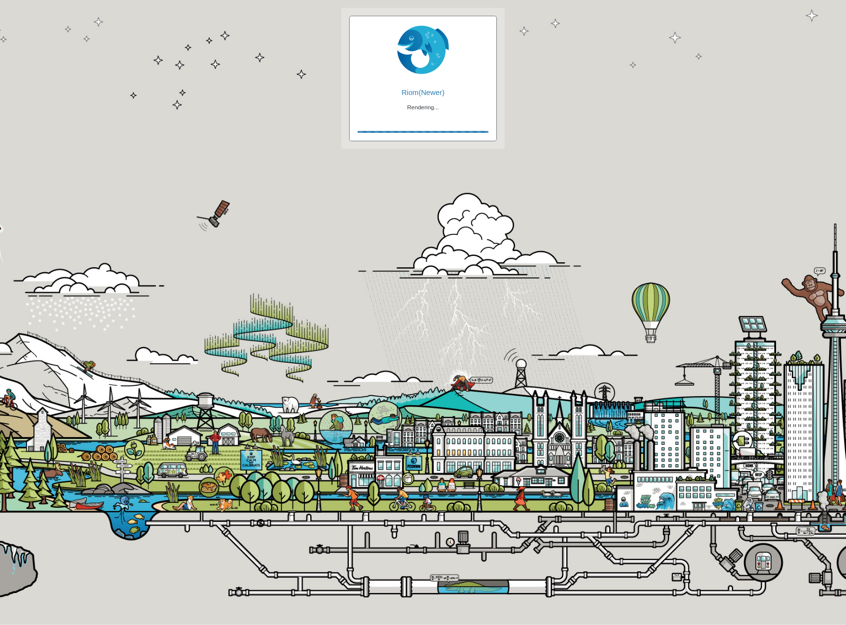
checkbox input "false"
checkbox input "true"
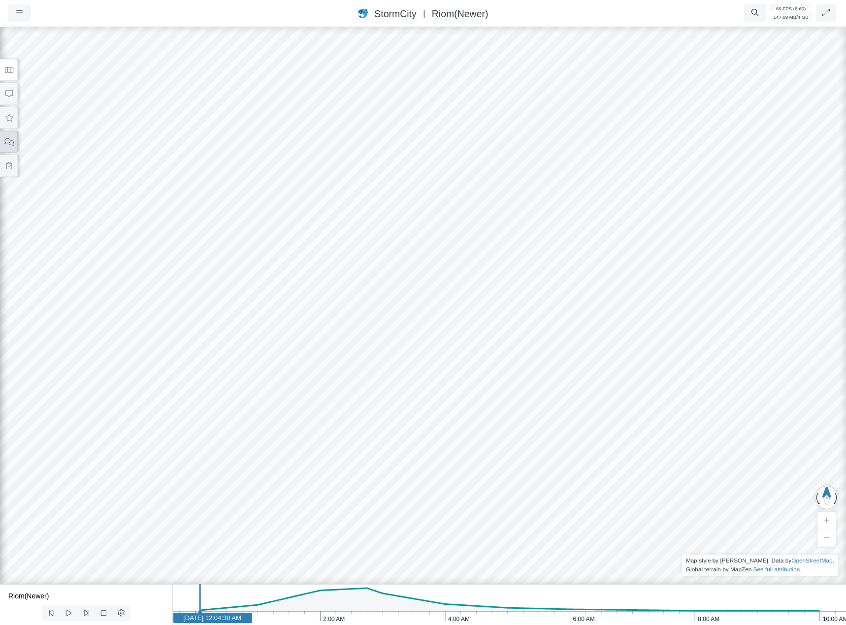
click at [12, 144] on icon at bounding box center [8, 141] width 9 height 7
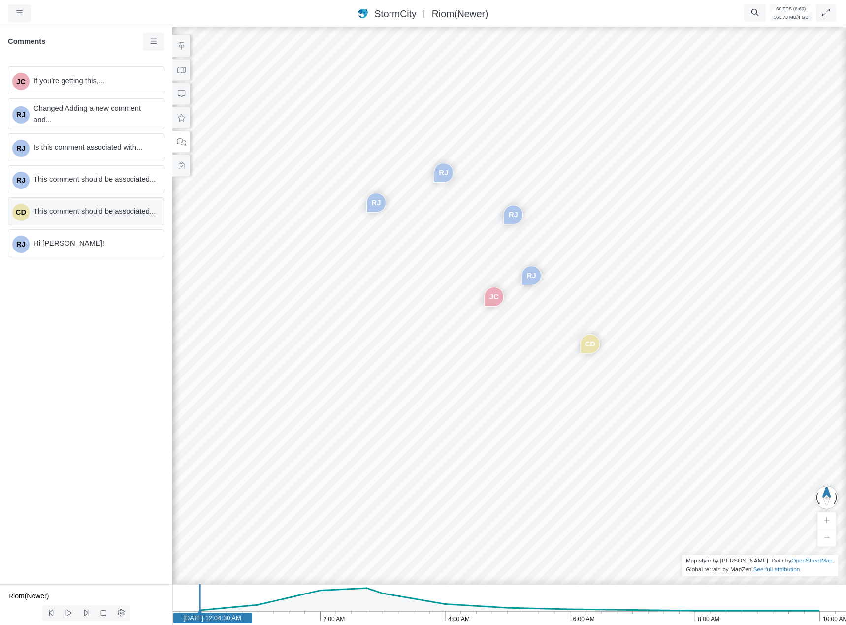
click at [126, 202] on div "CD This comment should be associated..." at bounding box center [86, 211] width 157 height 28
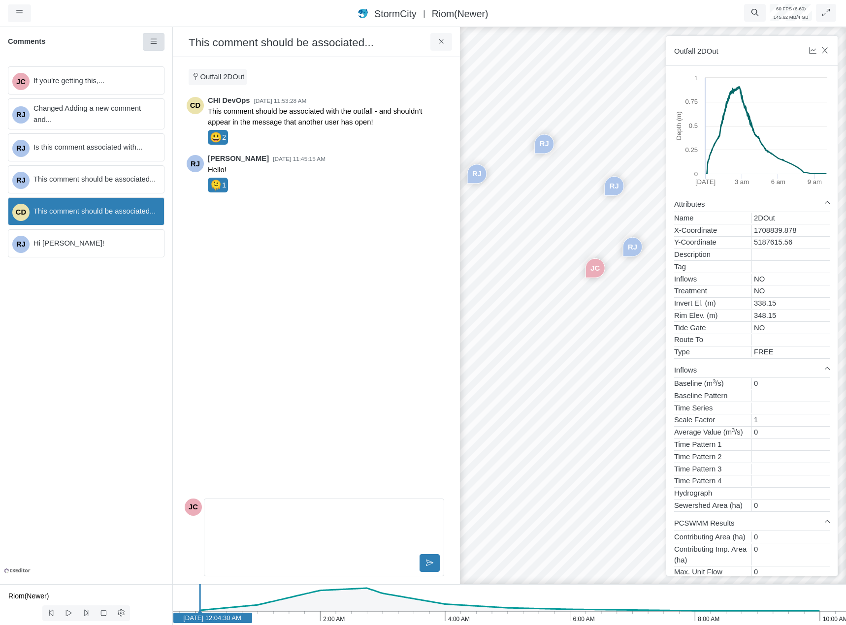
click at [154, 39] on icon at bounding box center [153, 41] width 9 height 7
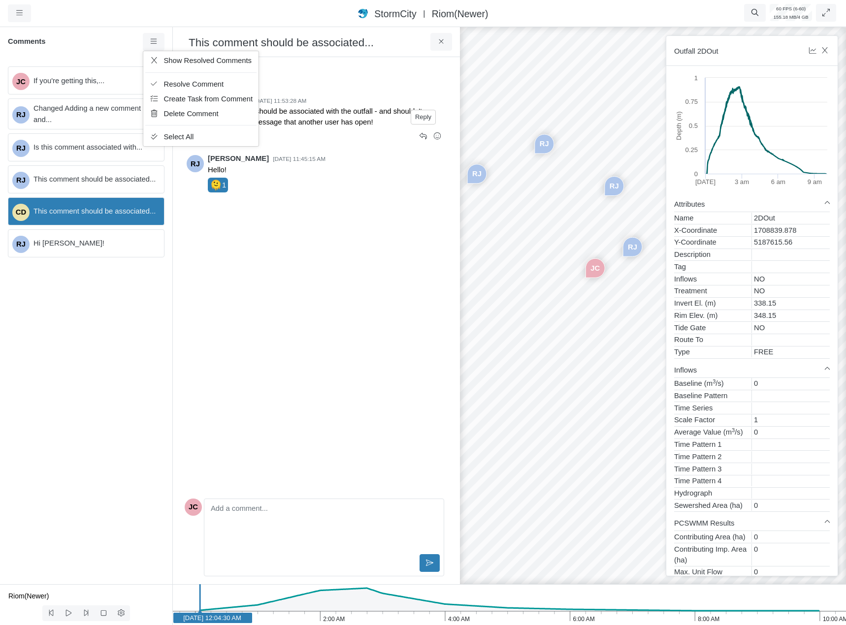
drag, startPoint x: 419, startPoint y: 149, endPoint x: 434, endPoint y: 90, distance: 61.0
click at [420, 148] on div "CD CHI DevOps 9/4/2025 at 11:53:28 AM This comment should be associated with th…" at bounding box center [315, 294] width 260 height 402
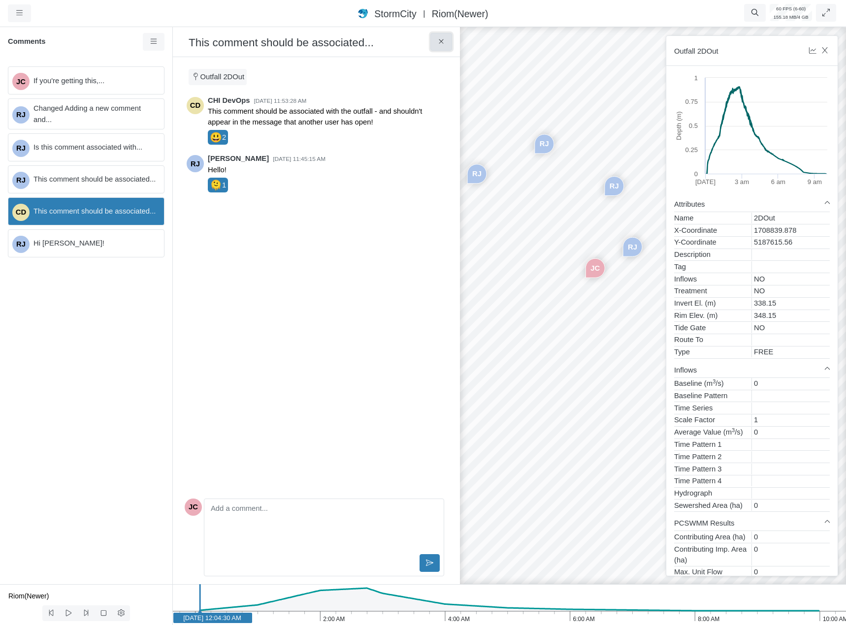
click at [439, 39] on icon at bounding box center [441, 41] width 9 height 7
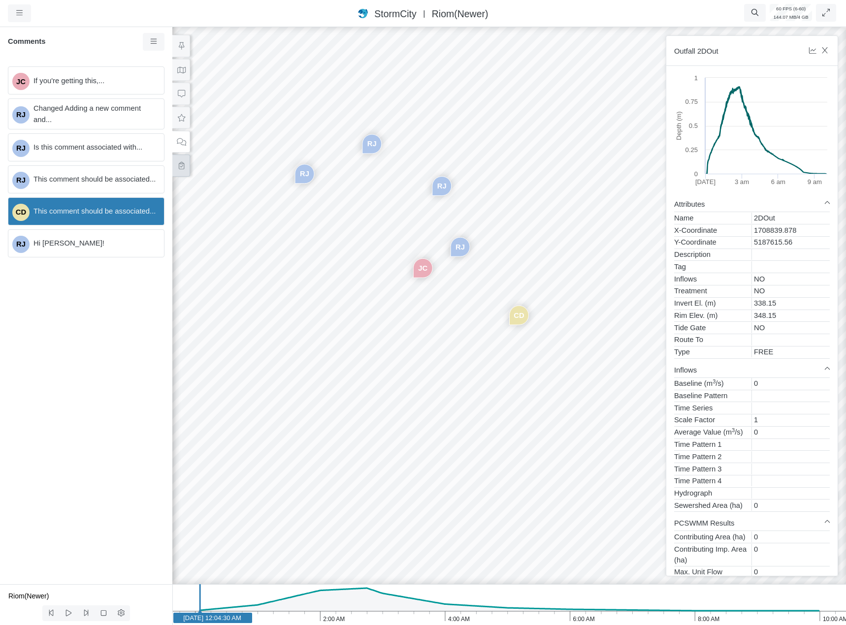
click at [184, 170] on button at bounding box center [181, 166] width 18 height 22
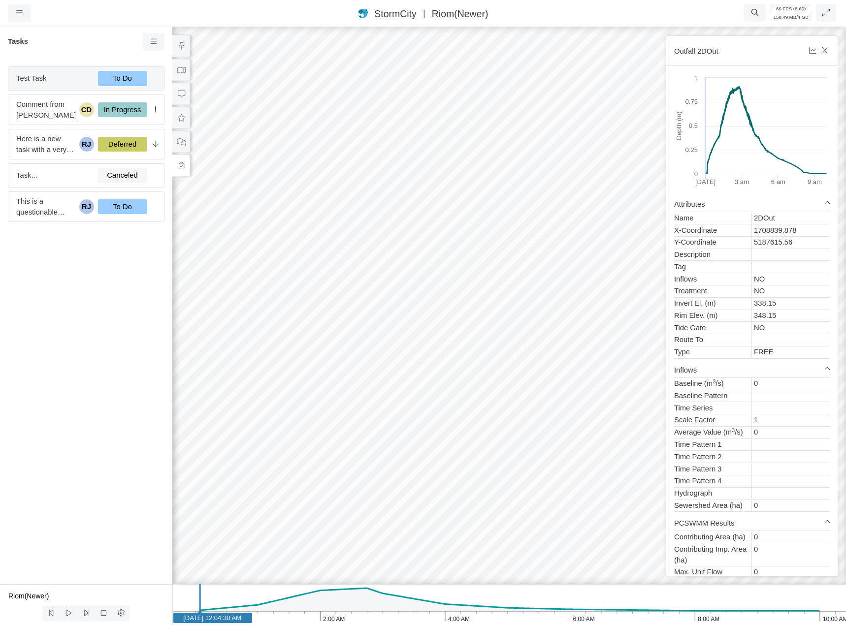
click at [70, 82] on span "Test Task" at bounding box center [53, 78] width 74 height 11
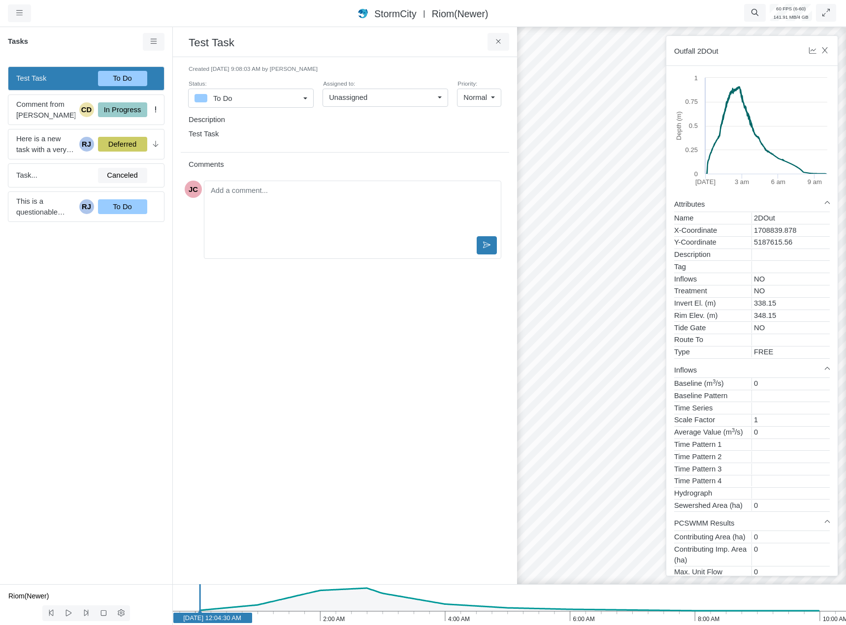
click at [378, 91] on link "Unassigned" at bounding box center [386, 98] width 126 height 18
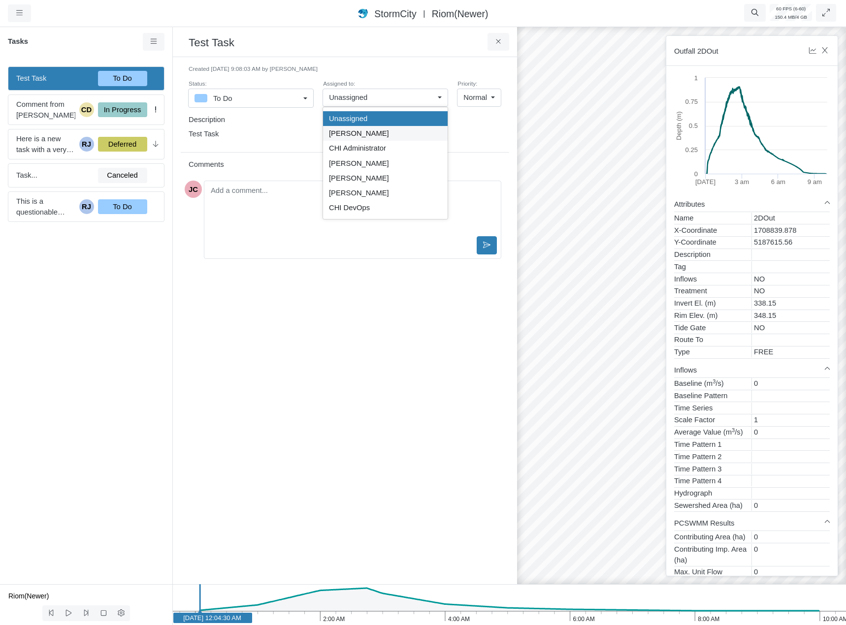
click at [374, 131] on div "[PERSON_NAME]" at bounding box center [385, 133] width 113 height 11
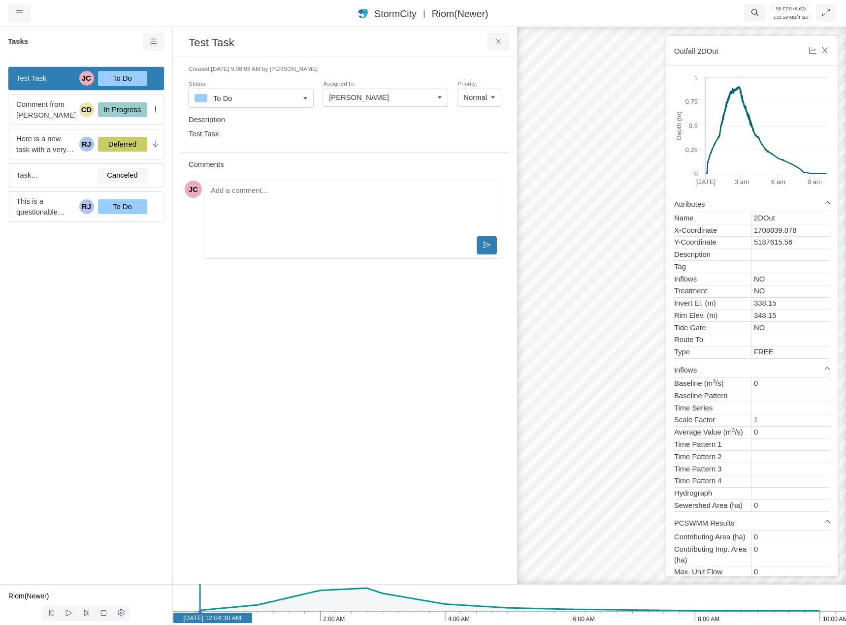
click at [377, 85] on div "Assigned to: Jesse Cluthe Unassigned Jesse Cluthe CHI Administrator Rob James C…" at bounding box center [385, 93] width 125 height 30
click at [379, 97] on div "[PERSON_NAME]" at bounding box center [381, 97] width 105 height 11
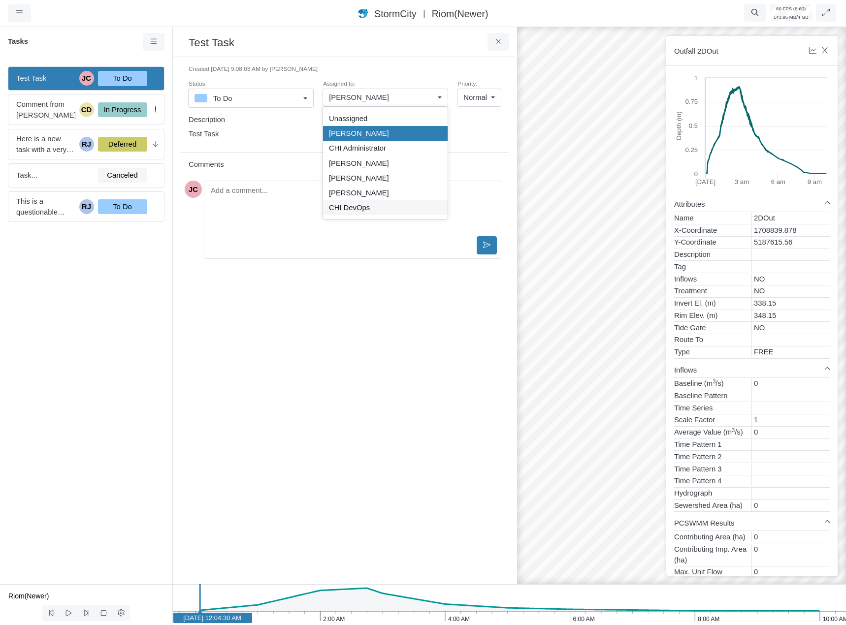
click at [358, 211] on span "CHI DevOps" at bounding box center [349, 207] width 41 height 11
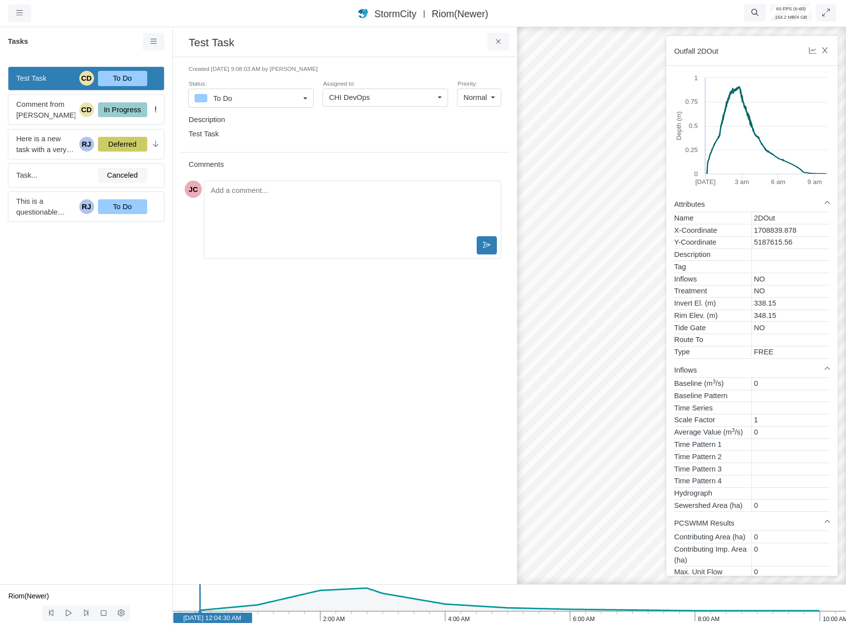
click at [356, 101] on span "CHI DevOps" at bounding box center [349, 97] width 41 height 11
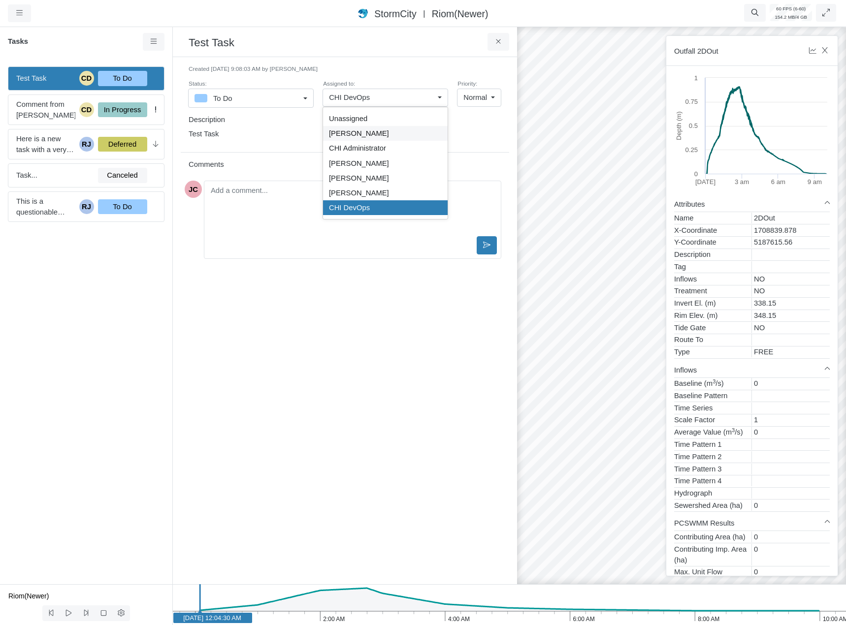
click at [367, 131] on span "[PERSON_NAME]" at bounding box center [359, 133] width 60 height 11
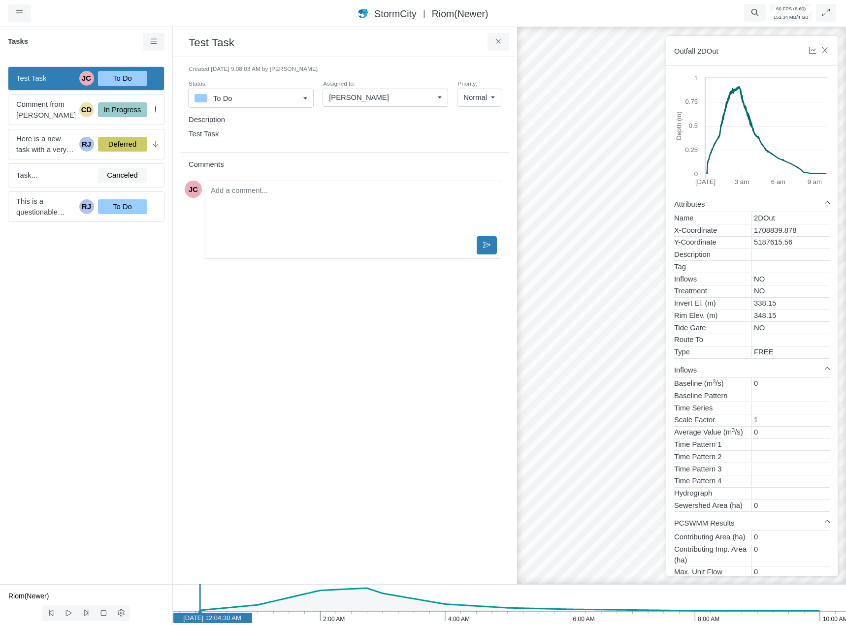
click at [492, 32] on div "Test Task" at bounding box center [345, 41] width 344 height 32
click at [493, 46] on button at bounding box center [499, 42] width 22 height 18
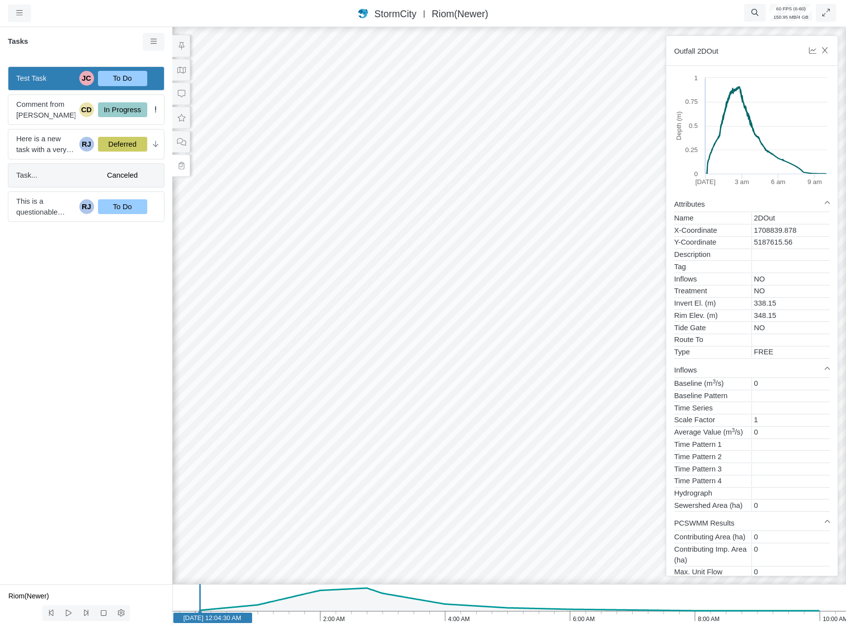
click at [51, 171] on span "Task..." at bounding box center [53, 175] width 74 height 11
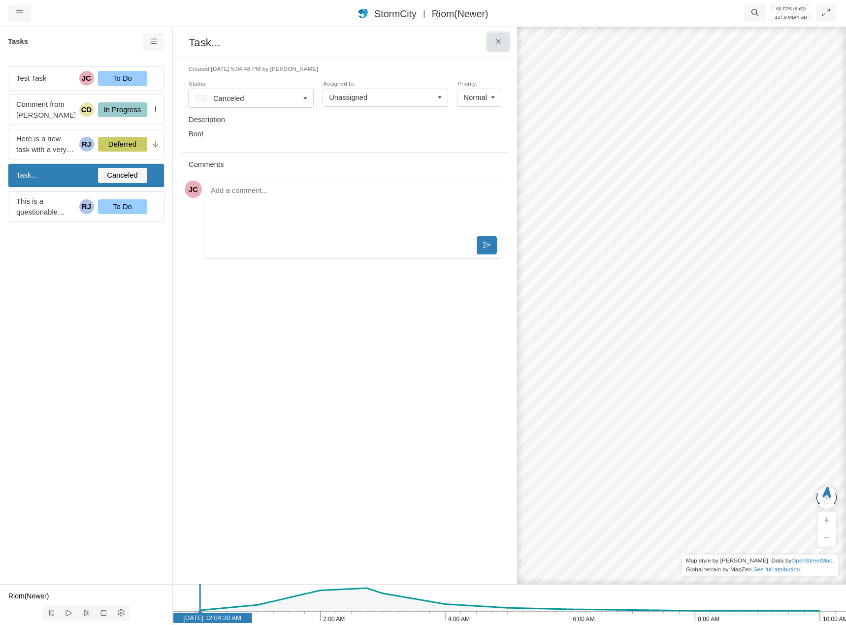
click at [504, 47] on button at bounding box center [499, 42] width 22 height 18
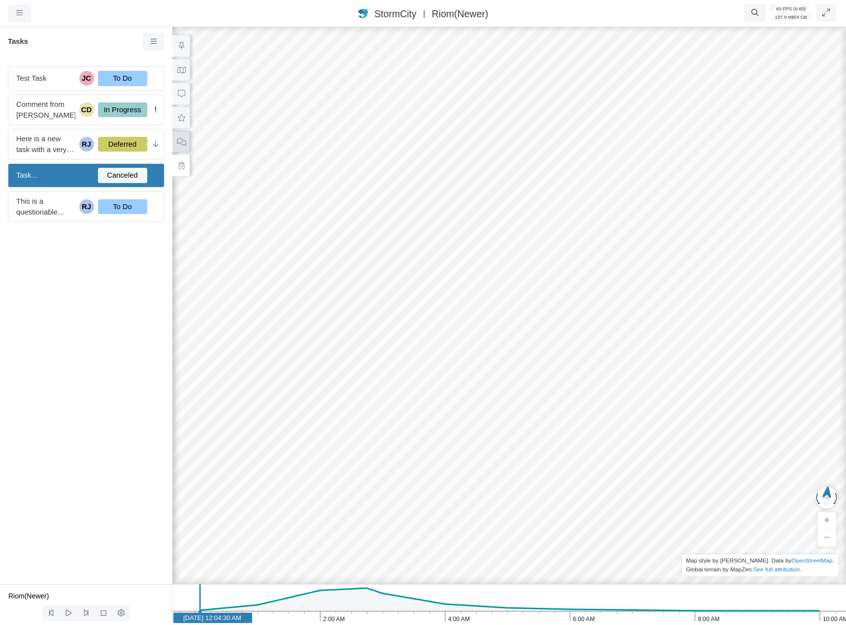
click at [182, 138] on icon at bounding box center [181, 141] width 9 height 7
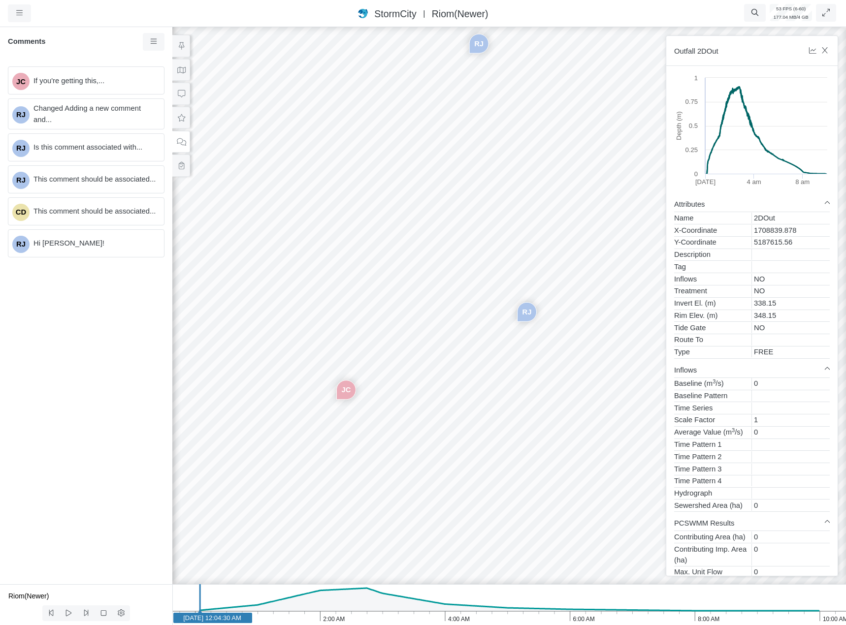
click at [79, 97] on div "JC If you're getting this,... RJ Changed Adding a new comment and... RJ Is this…" at bounding box center [86, 322] width 172 height 526
click at [83, 87] on div "JC If you're getting this,..." at bounding box center [86, 80] width 157 height 28
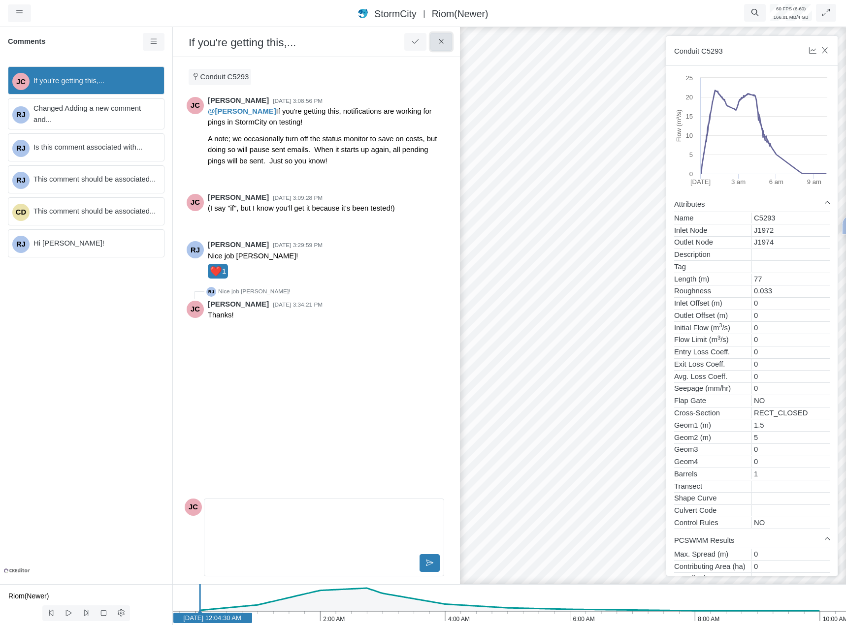
click at [447, 41] on button at bounding box center [441, 42] width 22 height 18
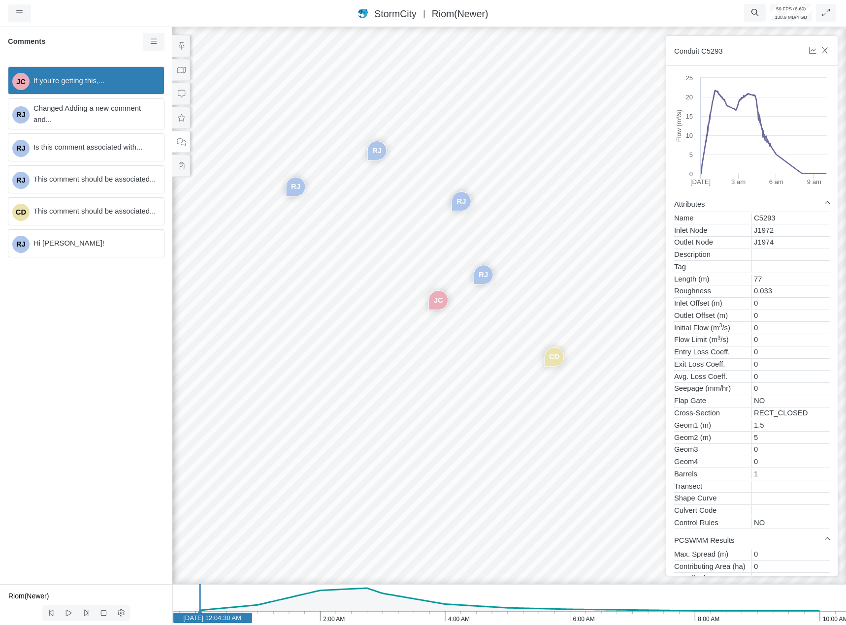
click at [375, 278] on div "JC RJ RJ RJ CD RJ" at bounding box center [509, 325] width 846 height 600
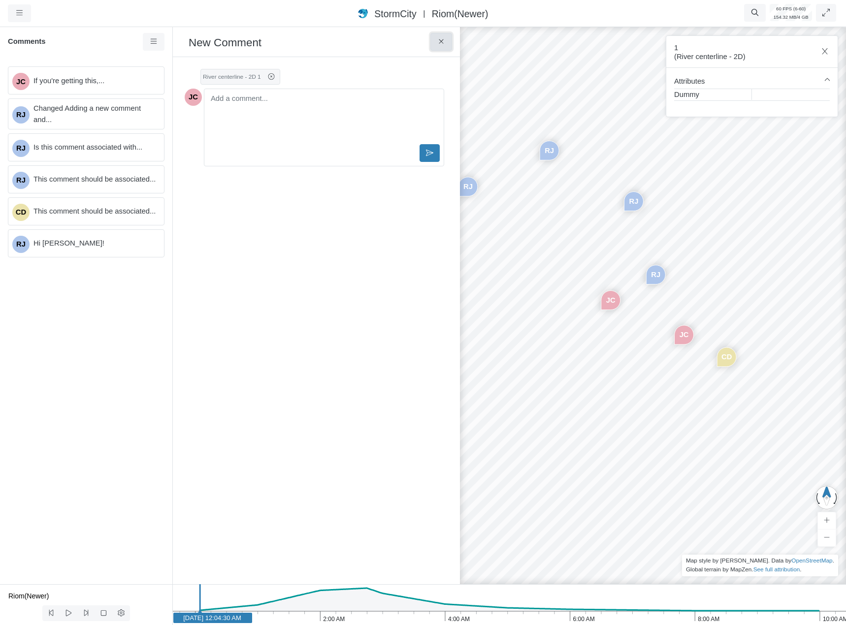
click at [444, 42] on icon at bounding box center [441, 41] width 9 height 7
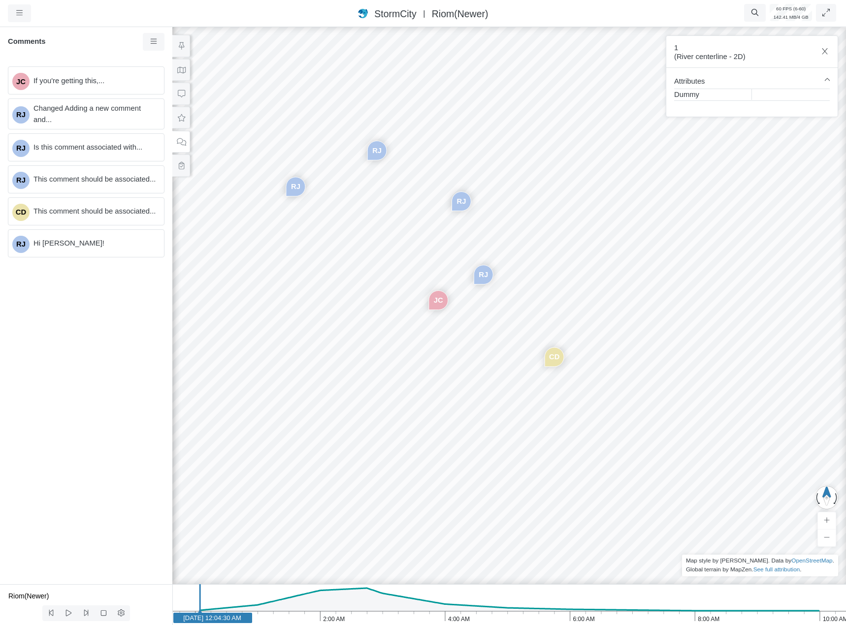
click at [373, 275] on div "JC RJ RJ RJ CD RJ" at bounding box center [509, 325] width 846 height 600
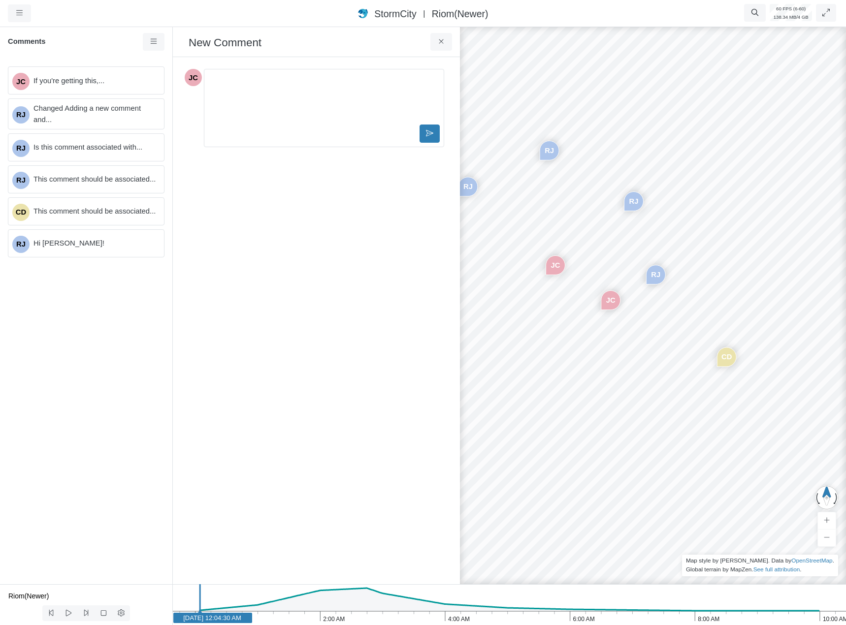
click at [519, 351] on div "JC RJ RJ RJ CD RJ JC" at bounding box center [682, 325] width 846 height 600
click at [555, 283] on div "JC RJ RJ RJ CD RJ JC" at bounding box center [682, 325] width 846 height 600
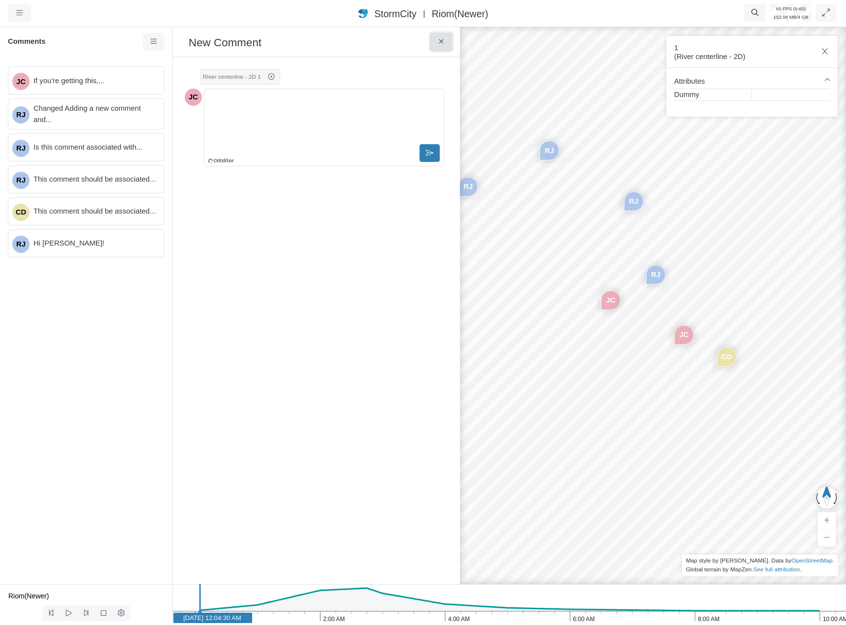
click at [437, 45] on icon at bounding box center [441, 41] width 9 height 7
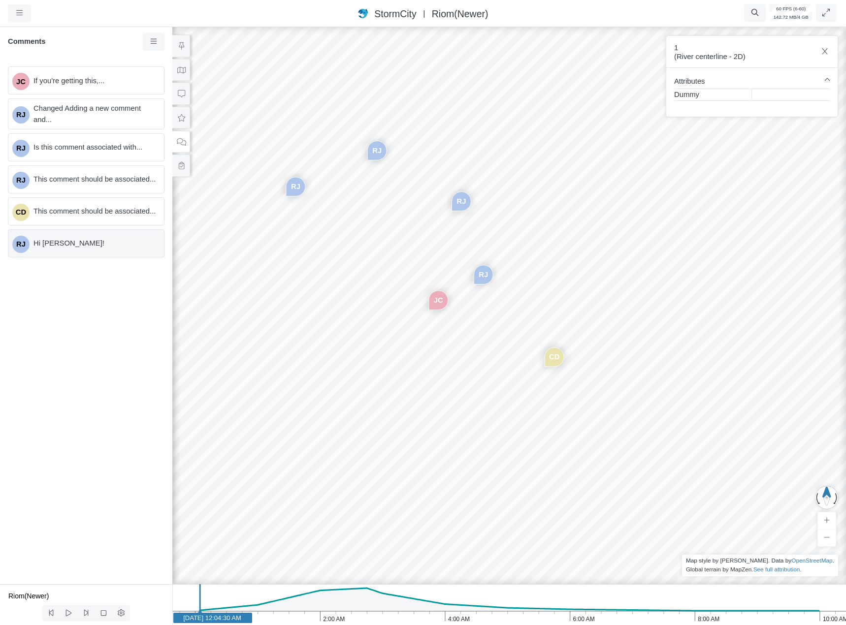
click at [80, 231] on div "RJ Hi Nelly!" at bounding box center [86, 243] width 157 height 28
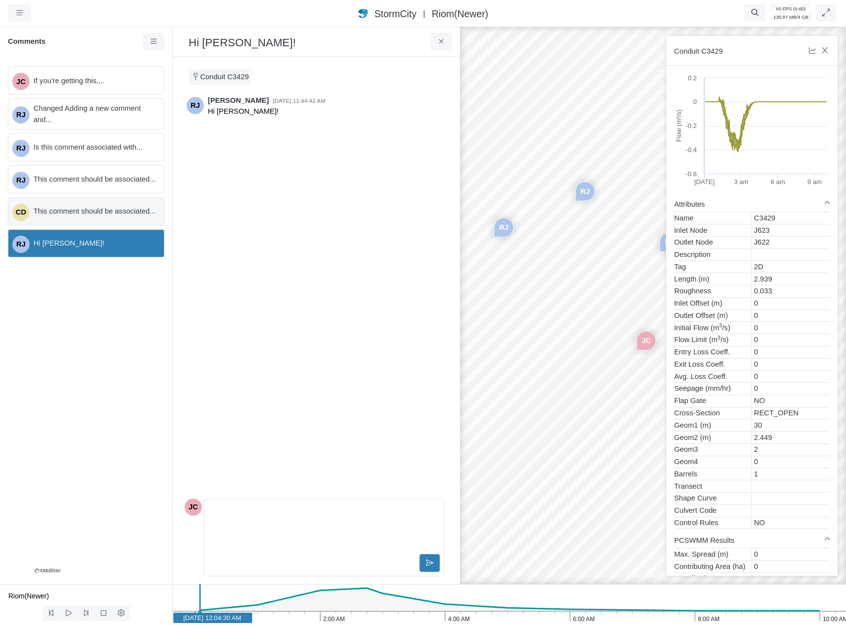
click at [103, 220] on div "CD This comment should be associated..." at bounding box center [86, 211] width 157 height 28
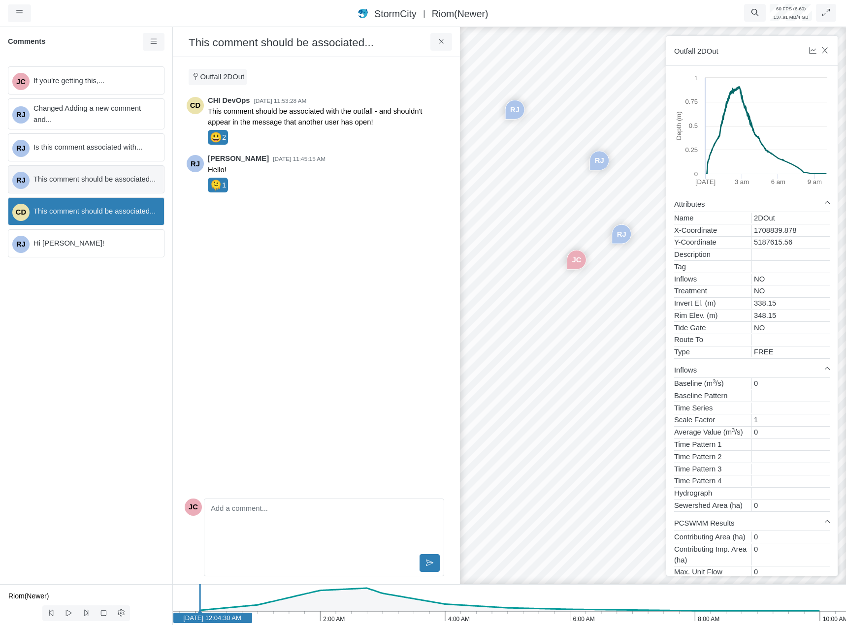
drag, startPoint x: 67, startPoint y: 195, endPoint x: 91, endPoint y: 186, distance: 25.4
click at [71, 193] on div "JC If you're getting this,... RJ Changed Adding a new comment and... RJ Is this…" at bounding box center [86, 322] width 172 height 526
click at [119, 178] on span "This comment should be associated..." at bounding box center [94, 179] width 123 height 11
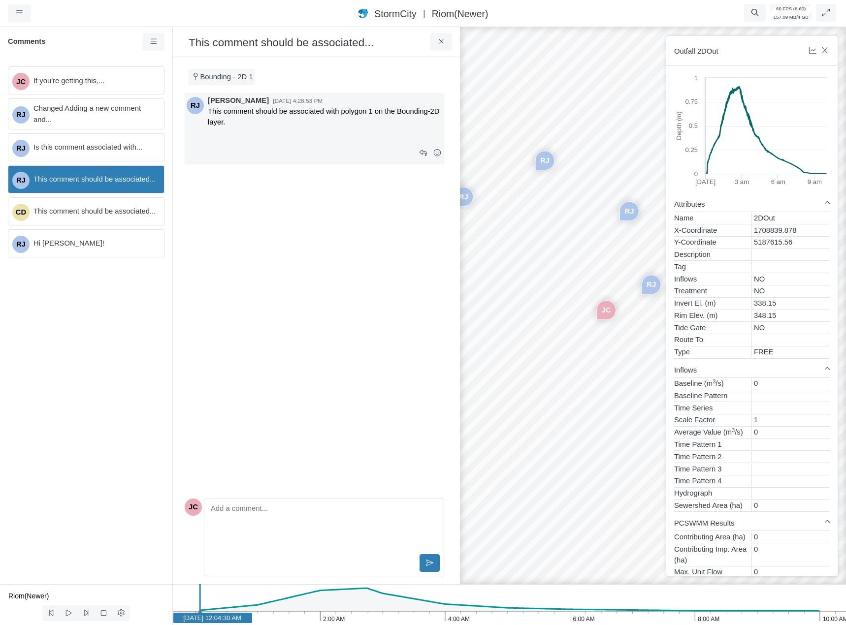
click at [355, 126] on p "This comment should be associated with polygon 1 on the Bounding-2D layer." at bounding box center [325, 117] width 234 height 22
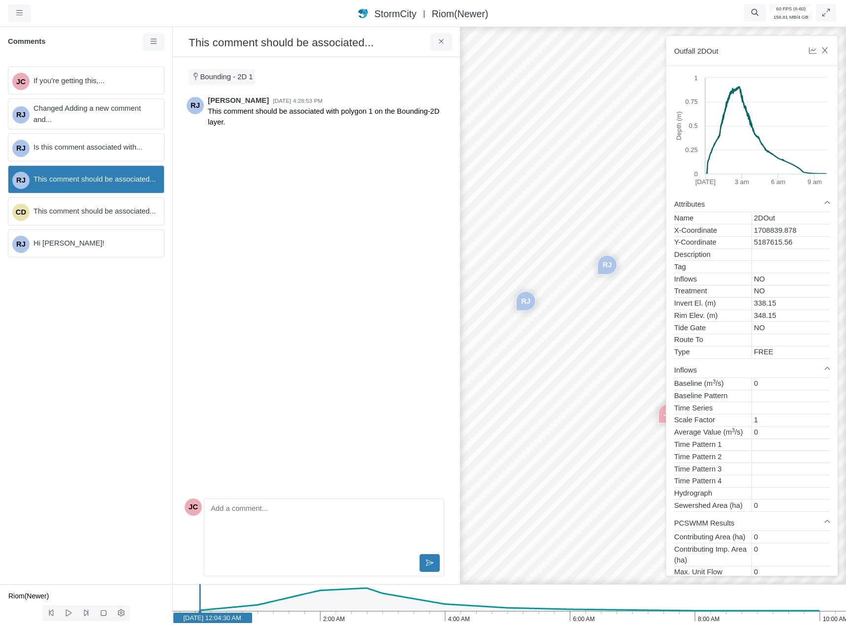
click at [63, 364] on div "JC If you're getting this,... RJ Changed Adding a new comment and... RJ Is this…" at bounding box center [86, 322] width 172 height 526
click at [99, 157] on div "RJ Is this comment associated with..." at bounding box center [86, 147] width 157 height 28
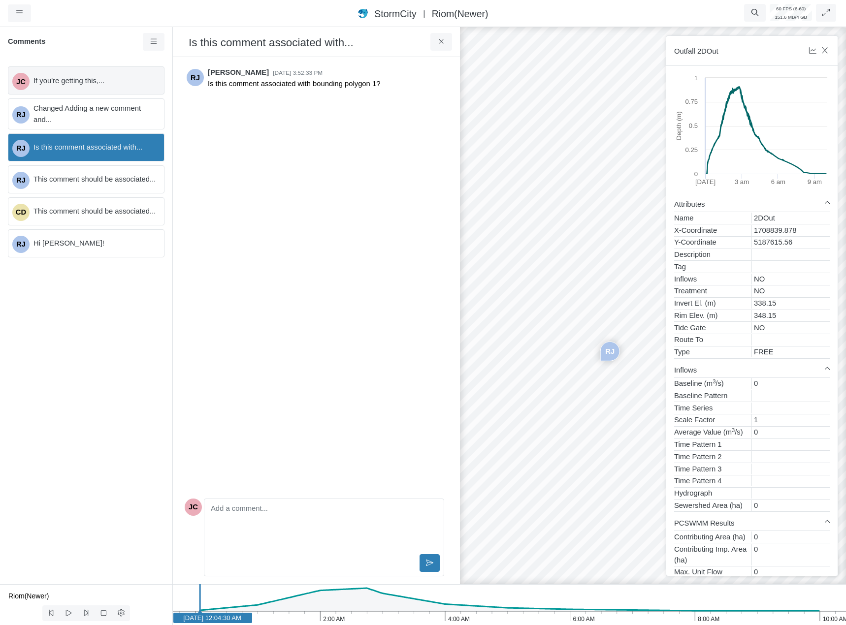
click at [121, 88] on div "JC If you're getting this,..." at bounding box center [86, 80] width 157 height 28
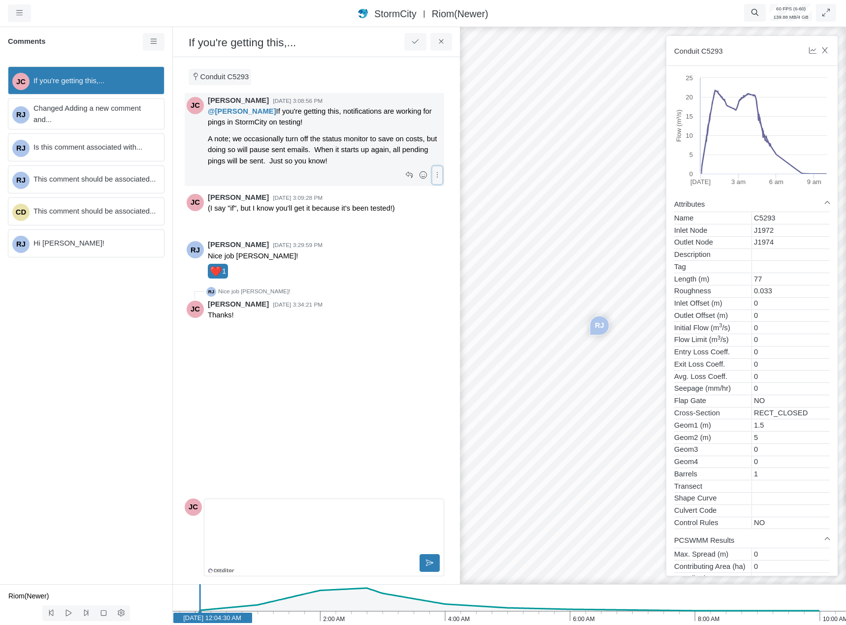
click at [436, 175] on icon at bounding box center [437, 174] width 9 height 7
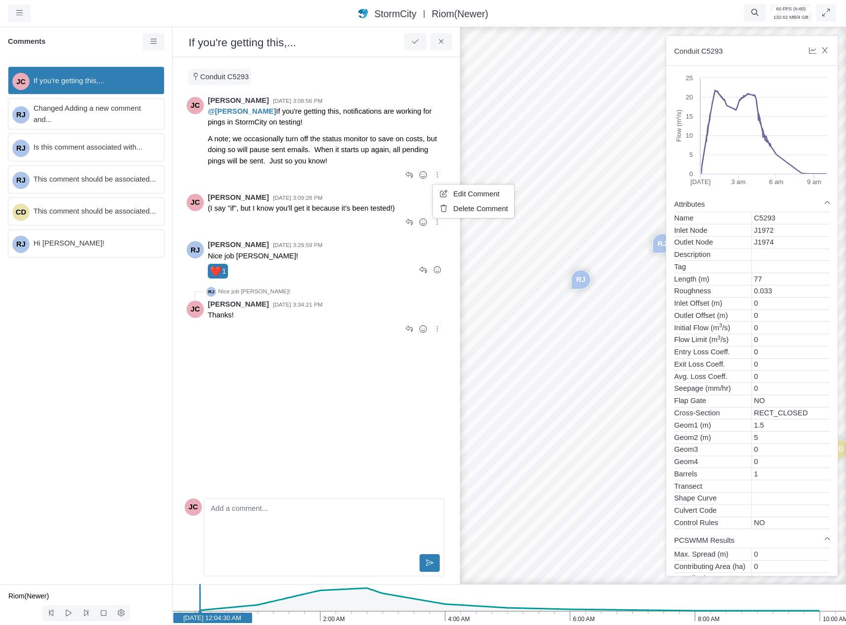
click at [376, 424] on div "JC Jesse Cluthe 9/3/2025 at 3:08:56 PM @Rob James If you're getting this, notif…" at bounding box center [315, 294] width 260 height 402
click at [440, 44] on icon at bounding box center [441, 41] width 9 height 7
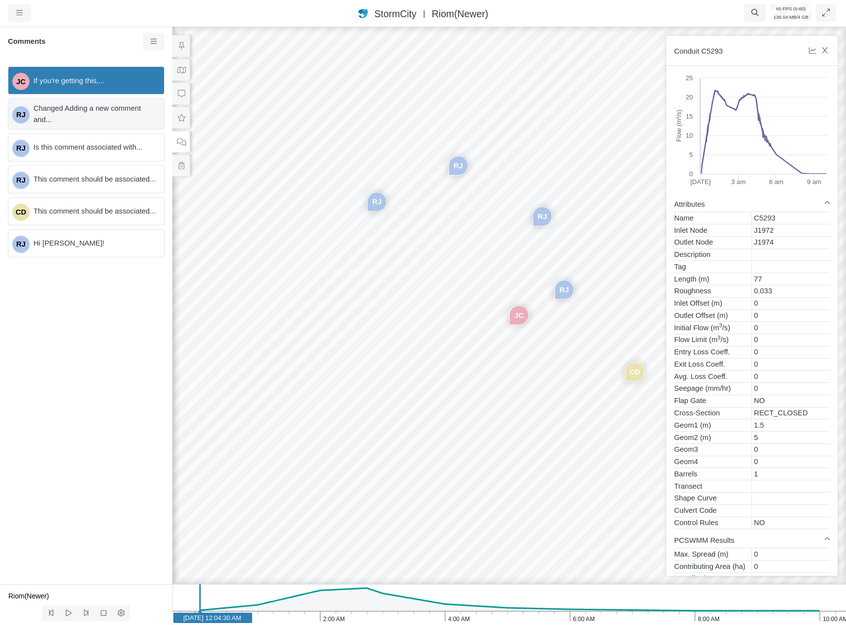
click at [105, 111] on span "Changed Adding a new comment and..." at bounding box center [94, 114] width 123 height 22
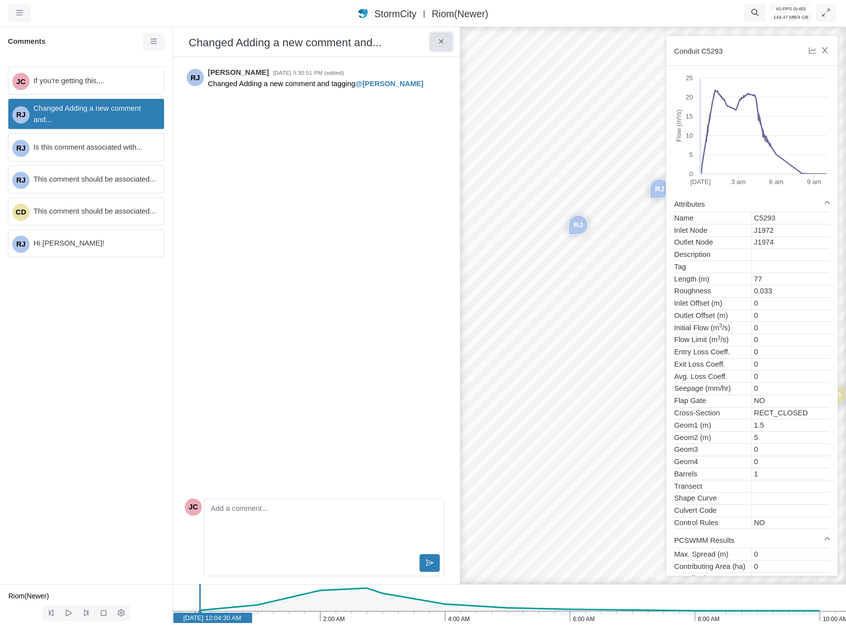
click at [448, 49] on button at bounding box center [441, 42] width 22 height 18
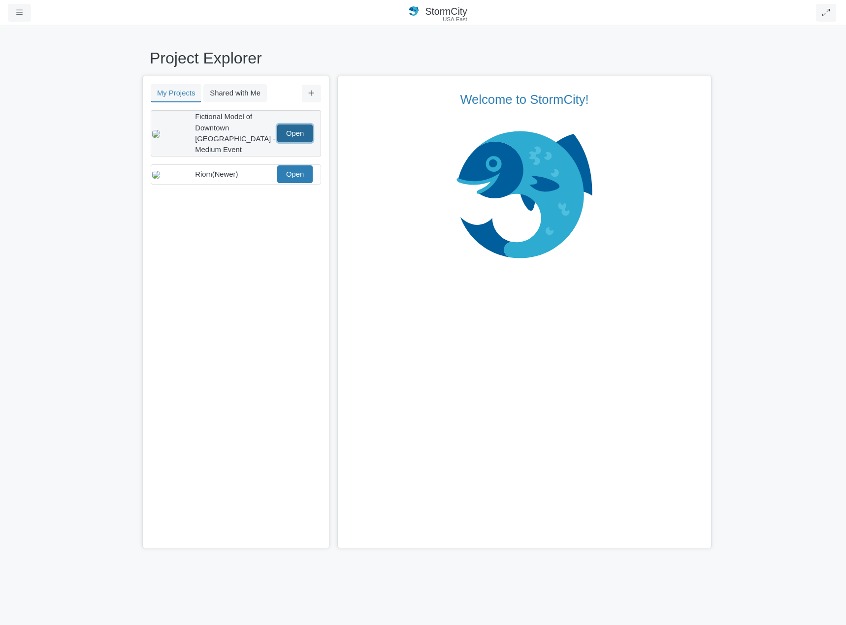
click at [294, 131] on link "Open" at bounding box center [294, 134] width 35 height 18
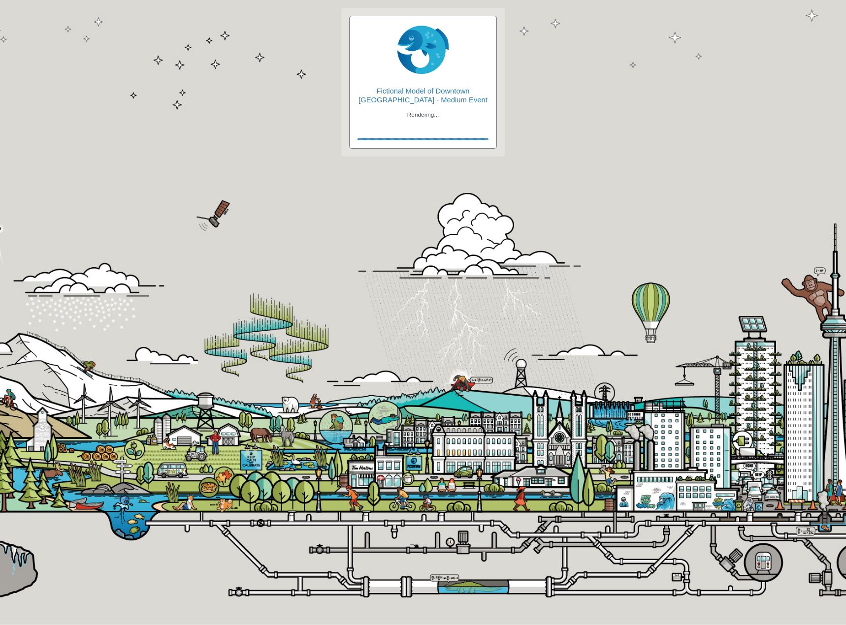
checkbox input "true"
type input "Visible"
checkbox input "true"
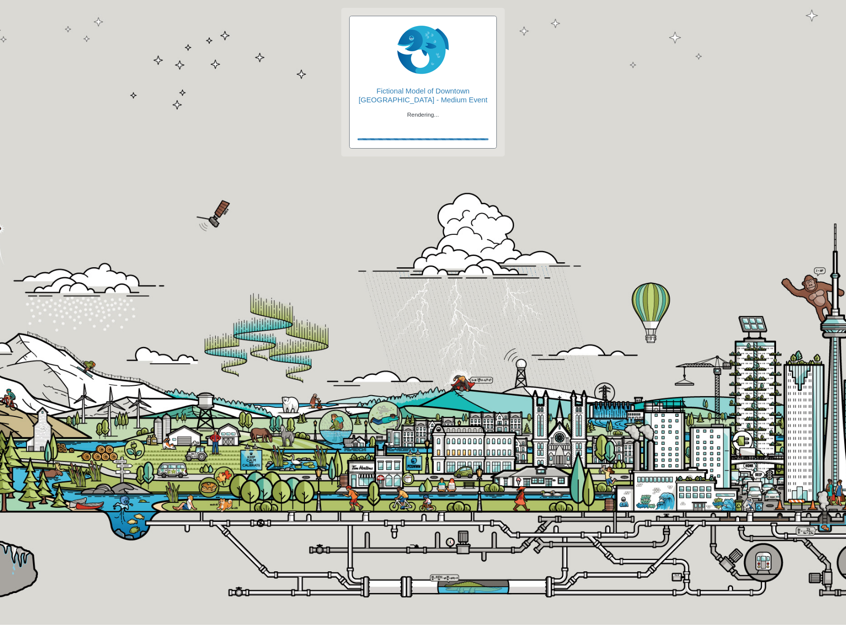
type input "2"
type input "0"
type input "2"
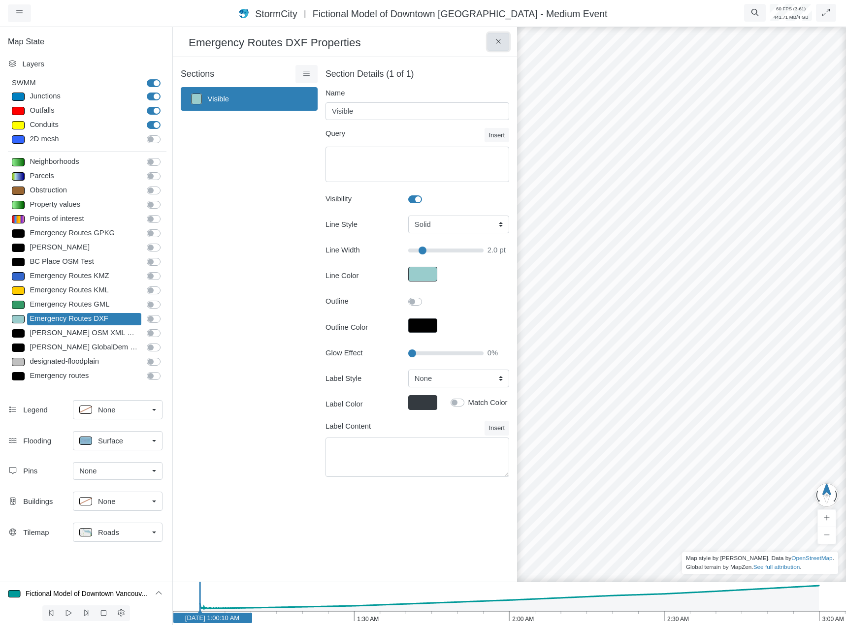
drag, startPoint x: 497, startPoint y: 47, endPoint x: 495, endPoint y: 53, distance: 6.1
click at [497, 47] on button at bounding box center [499, 42] width 22 height 18
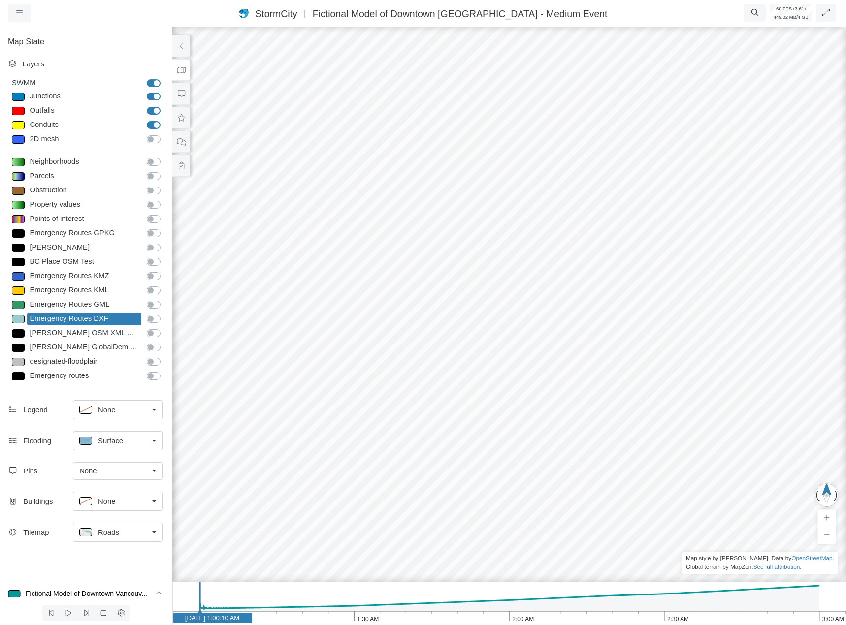
click at [127, 498] on div "None" at bounding box center [113, 501] width 69 height 12
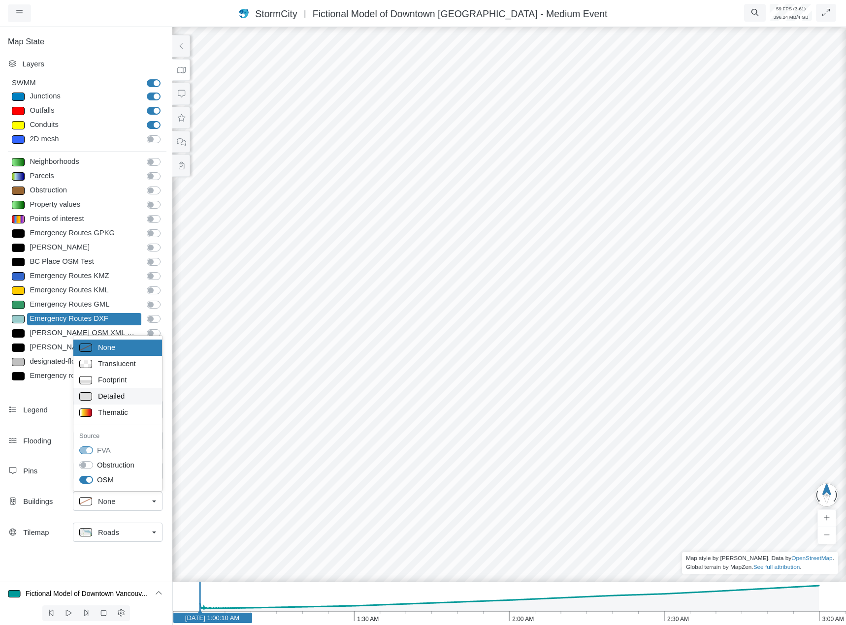
click at [121, 400] on span "Detailed" at bounding box center [111, 396] width 27 height 11
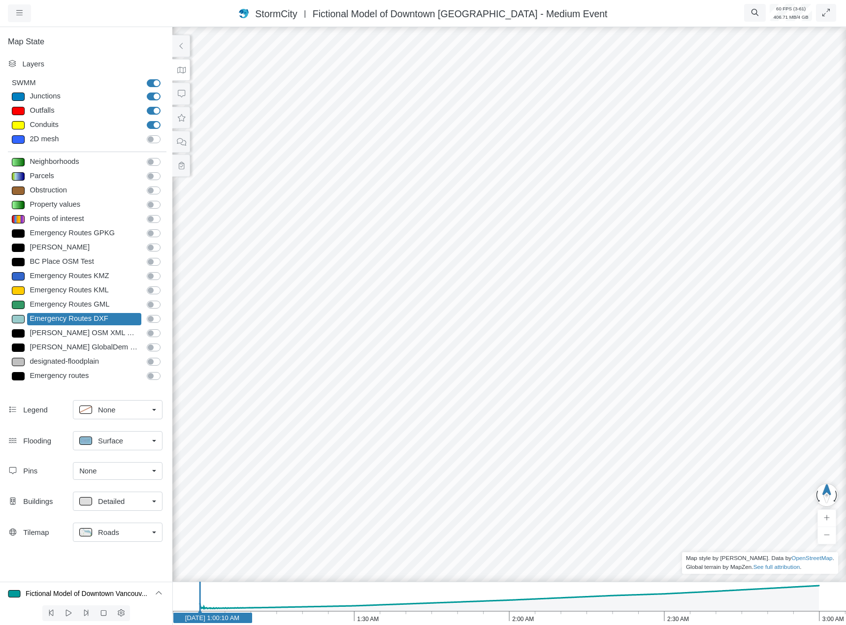
drag, startPoint x: 522, startPoint y: 381, endPoint x: 522, endPoint y: 281, distance: 99.5
click at [185, 160] on button at bounding box center [181, 166] width 18 height 22
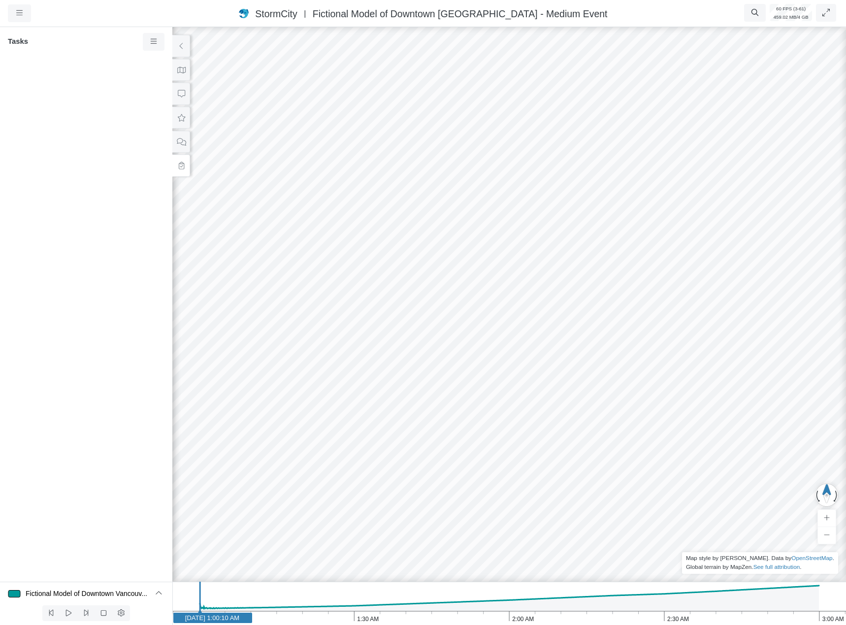
click at [507, 12] on span "Fictional Model of Downtown [GEOGRAPHIC_DATA] - Medium Event" at bounding box center [460, 13] width 295 height 11
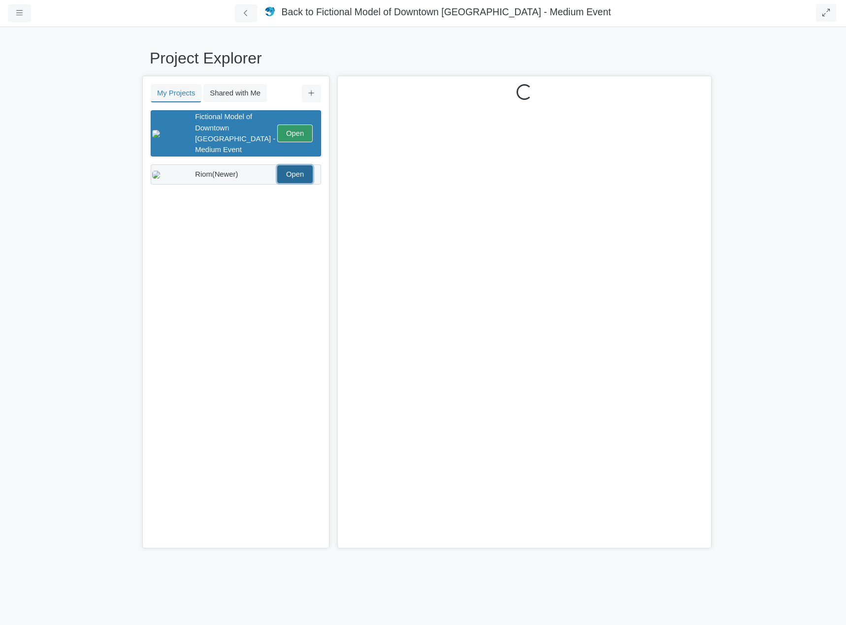
click at [292, 165] on link "Open" at bounding box center [294, 174] width 35 height 18
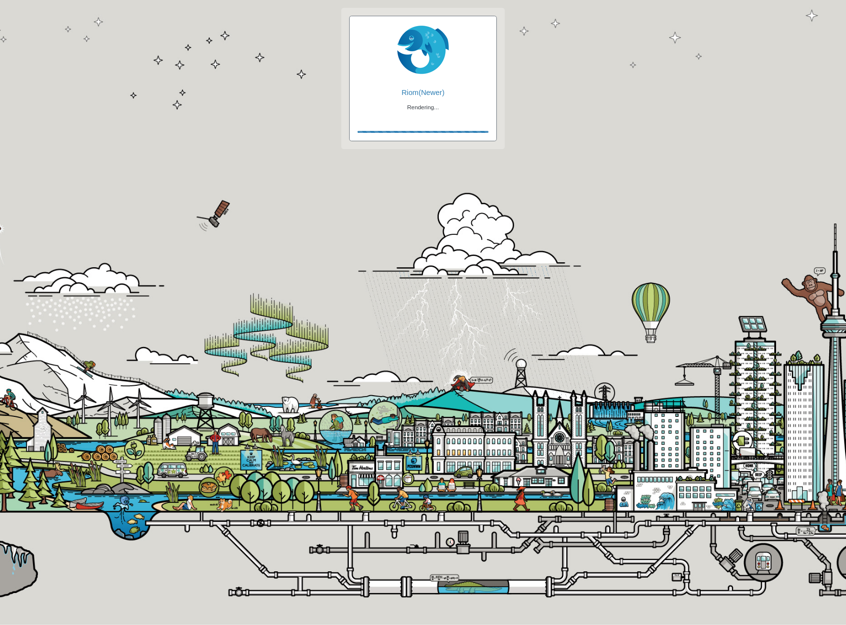
checkbox input "true"
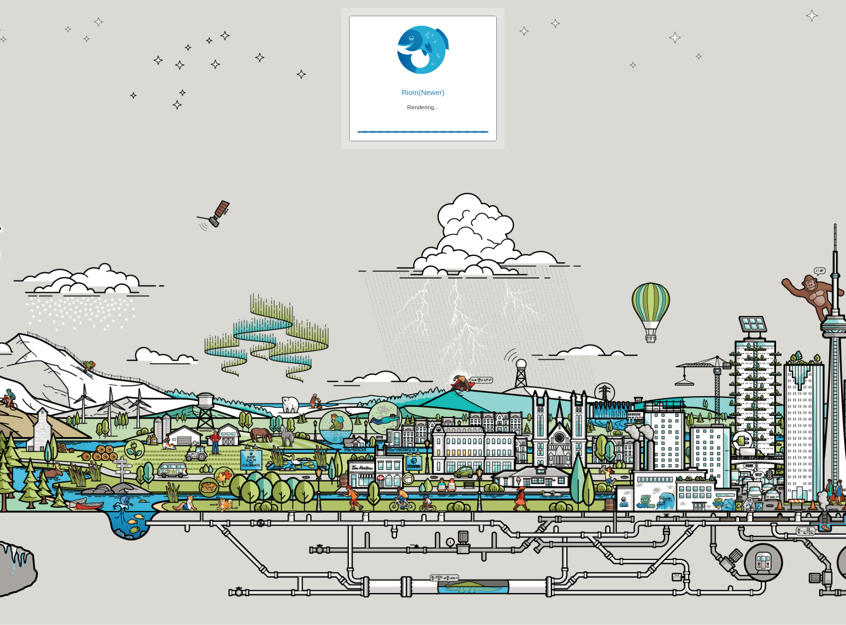
checkbox input "true"
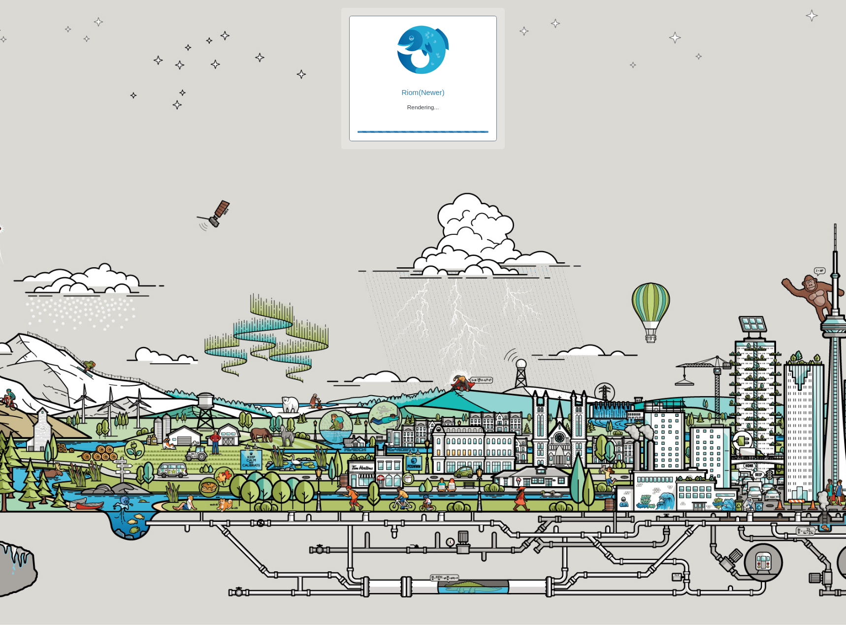
checkbox input "false"
checkbox input "true"
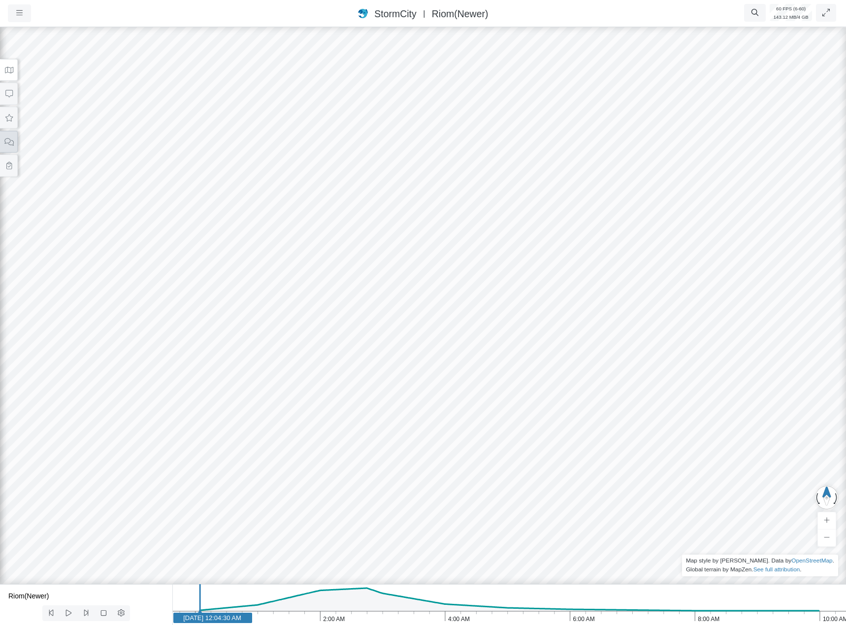
click at [13, 139] on icon at bounding box center [8, 141] width 9 height 7
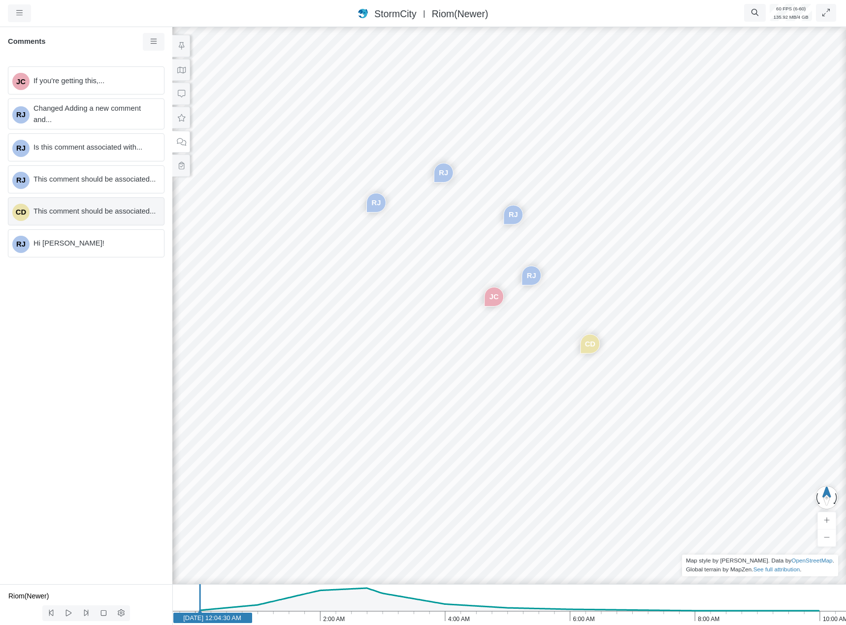
click at [107, 206] on span "This comment should be associated..." at bounding box center [94, 211] width 123 height 11
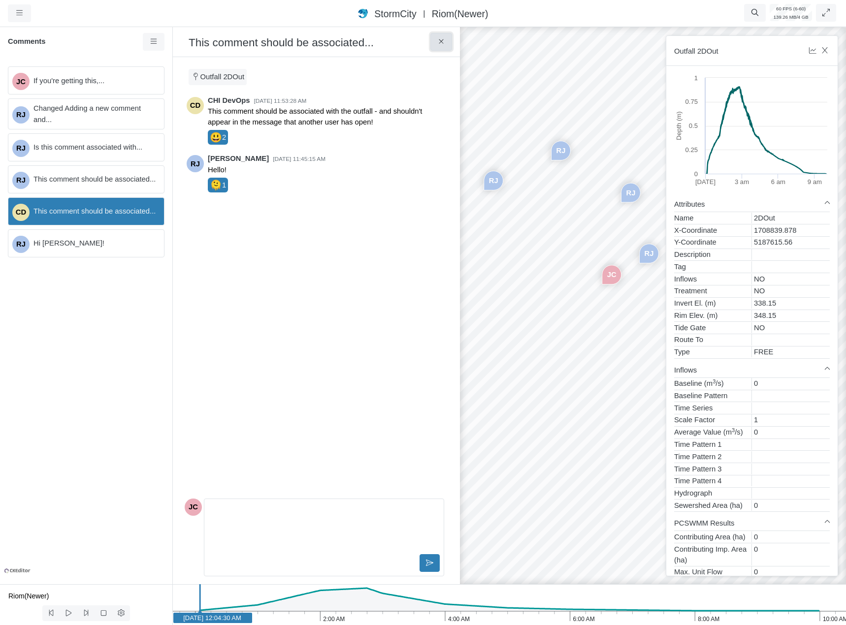
click at [445, 45] on icon at bounding box center [441, 41] width 9 height 7
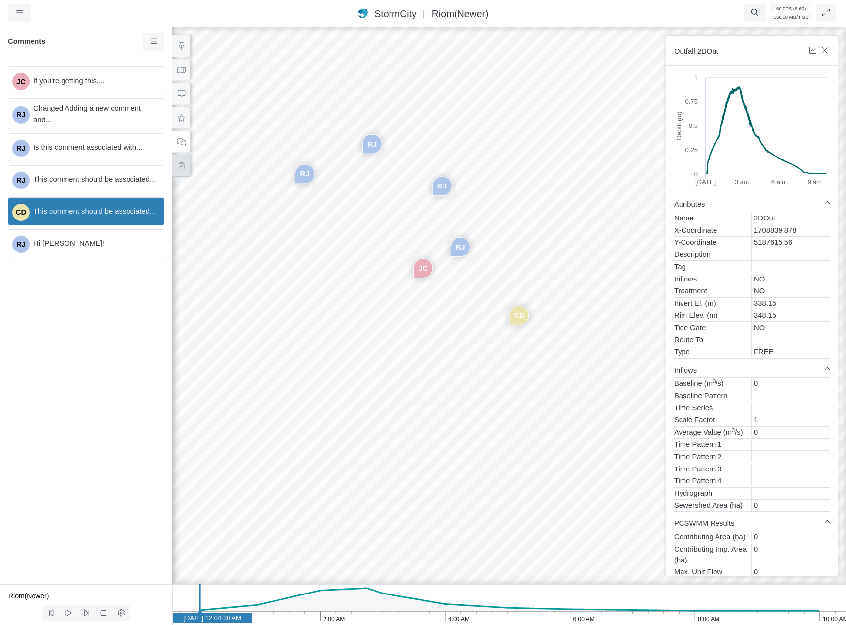
click at [187, 169] on button at bounding box center [181, 166] width 18 height 22
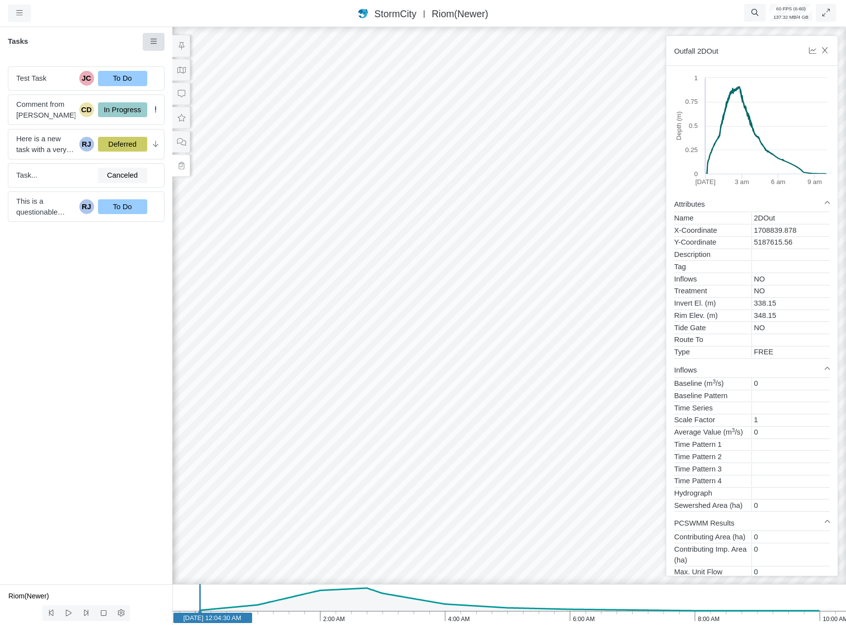
click at [152, 39] on icon at bounding box center [153, 41] width 9 height 7
drag, startPoint x: 167, startPoint y: 60, endPoint x: 143, endPoint y: 96, distance: 42.9
click at [167, 60] on span "New Task" at bounding box center [180, 61] width 32 height 8
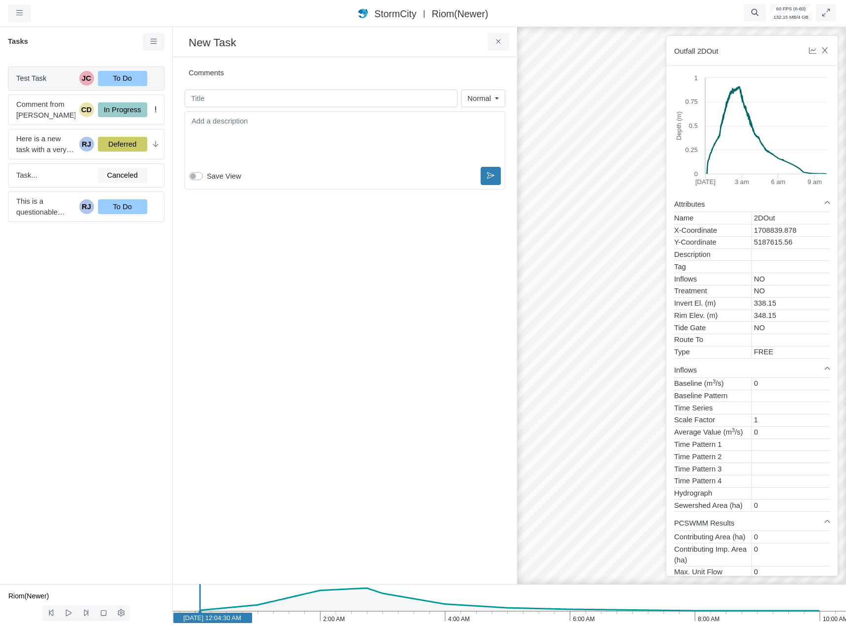
click at [54, 84] on span "Test Task" at bounding box center [45, 78] width 59 height 11
click at [53, 74] on span "Test Task" at bounding box center [45, 78] width 59 height 11
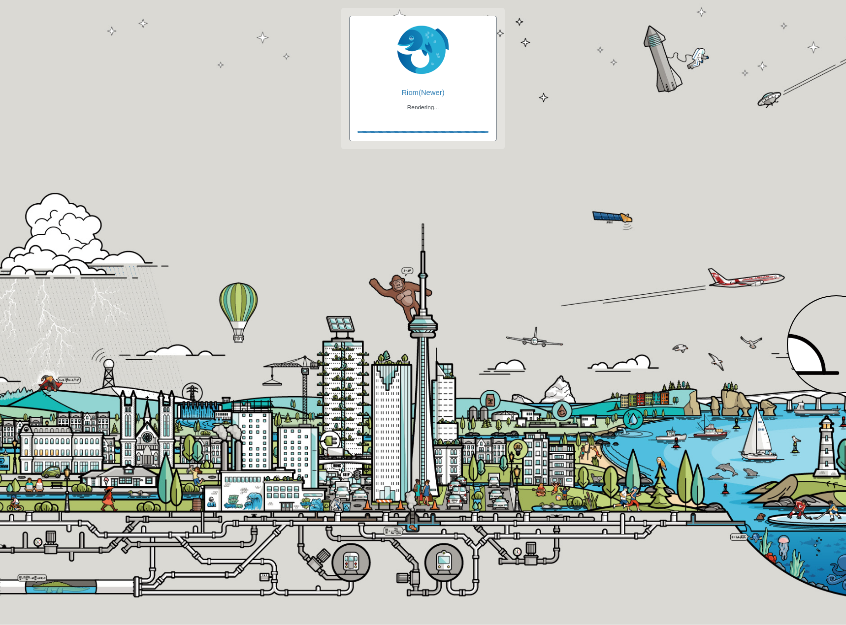
checkbox input "true"
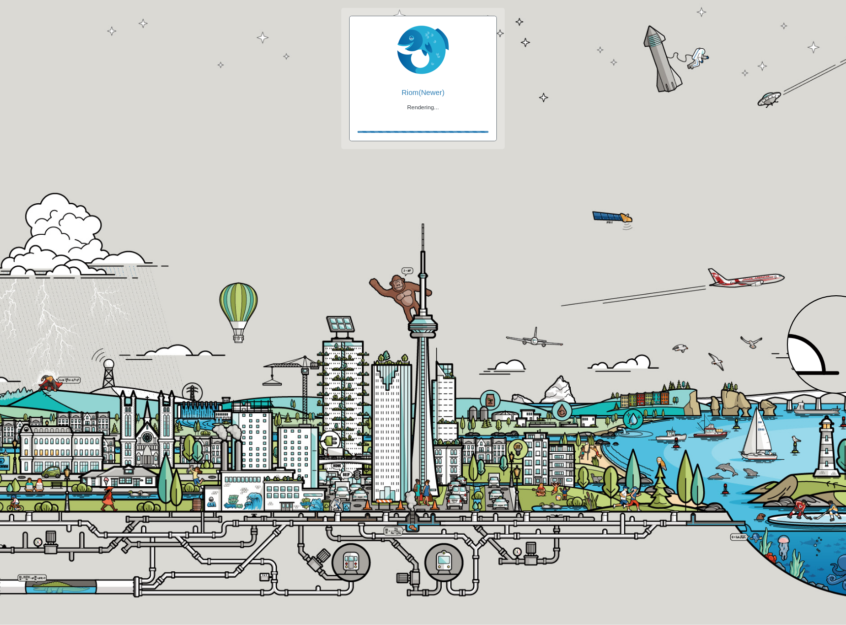
checkbox input "true"
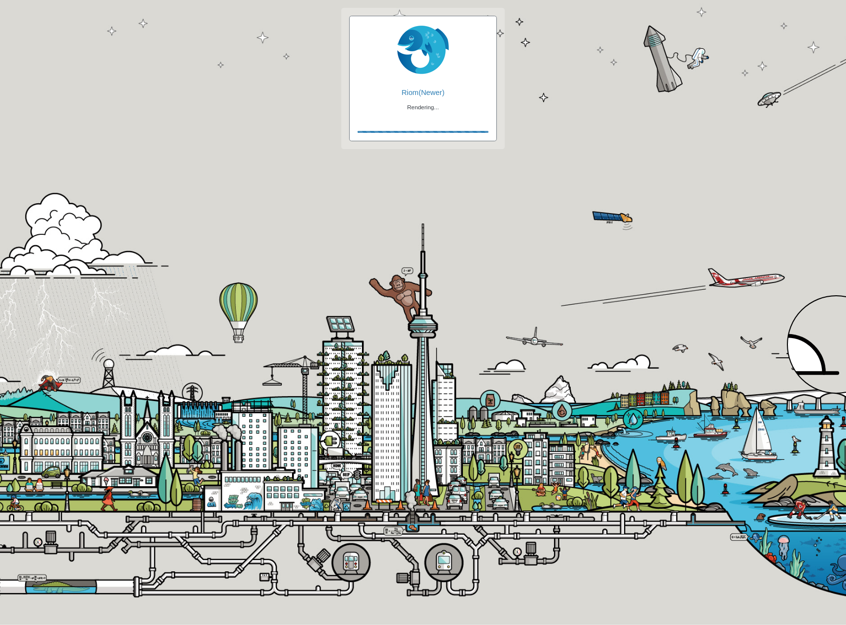
checkbox input "false"
checkbox input "true"
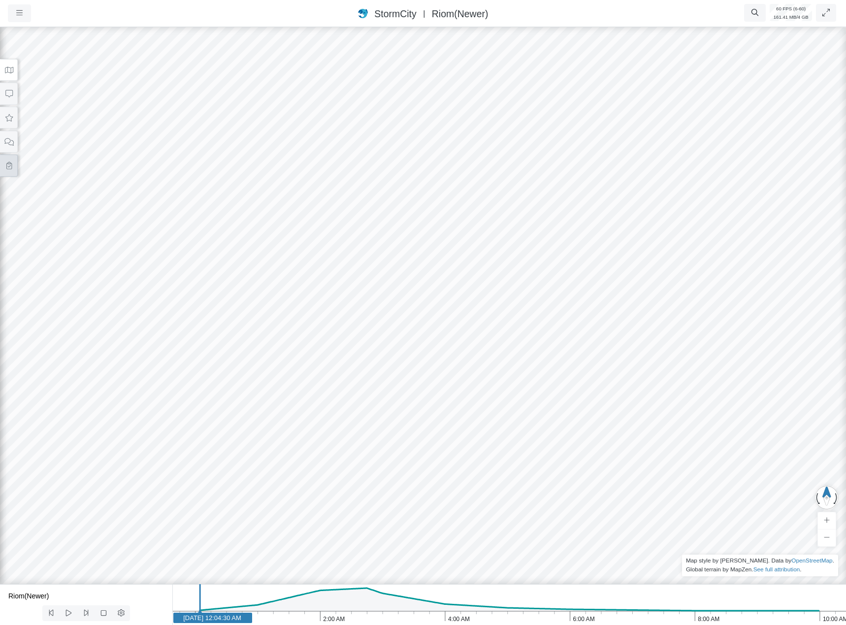
click at [13, 163] on icon at bounding box center [8, 165] width 9 height 7
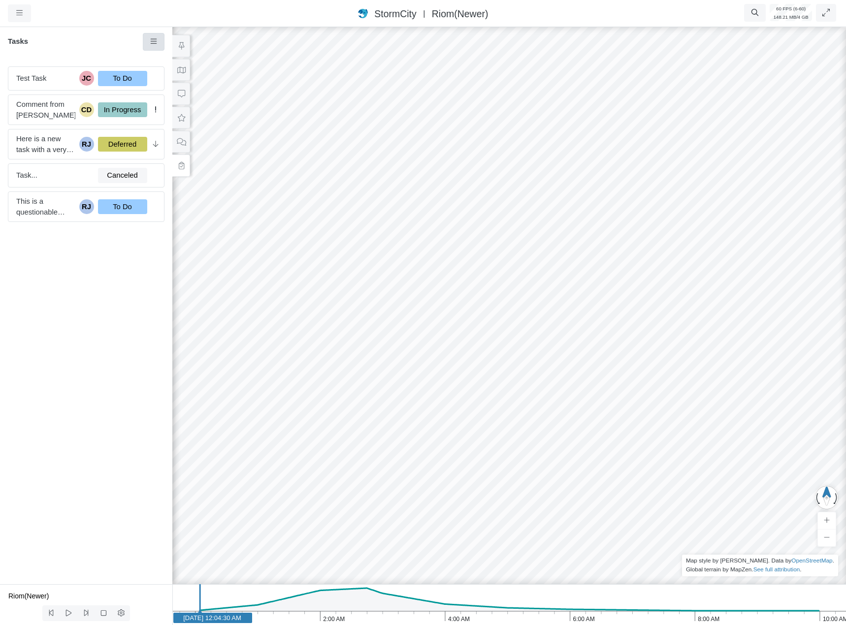
click at [155, 42] on icon at bounding box center [153, 41] width 9 height 7
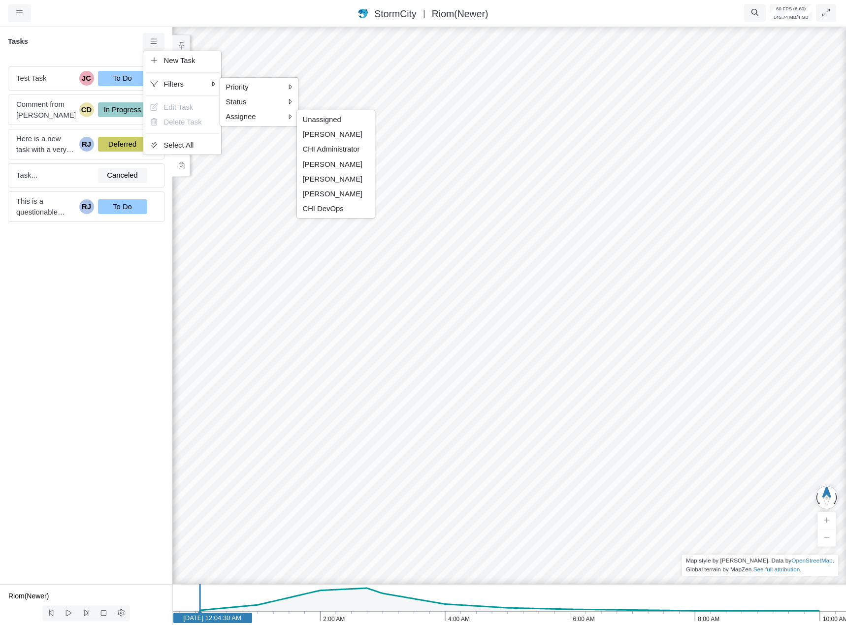
click at [327, 117] on span "Unassigned" at bounding box center [322, 120] width 38 height 8
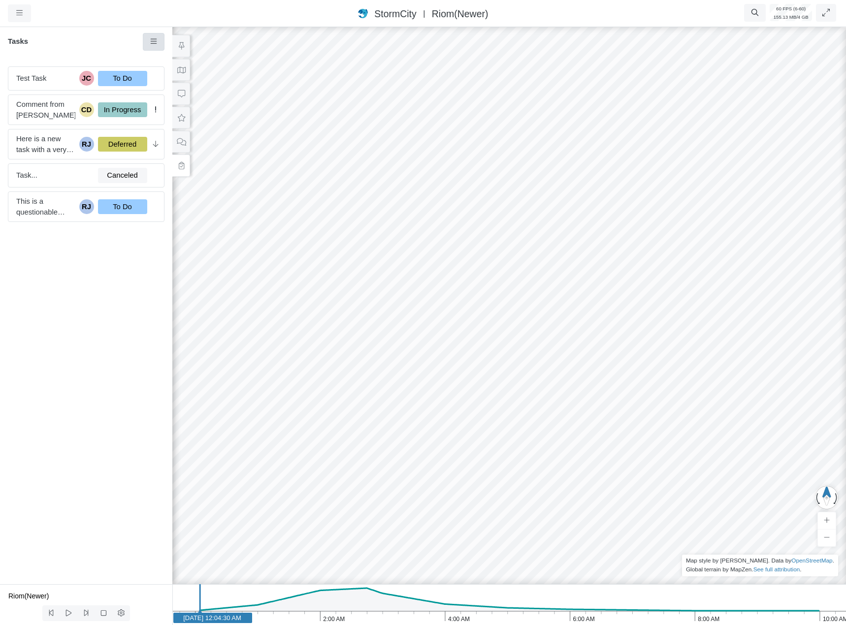
drag, startPoint x: 151, startPoint y: 43, endPoint x: 152, endPoint y: 48, distance: 5.1
click at [151, 42] on icon at bounding box center [153, 41] width 9 height 7
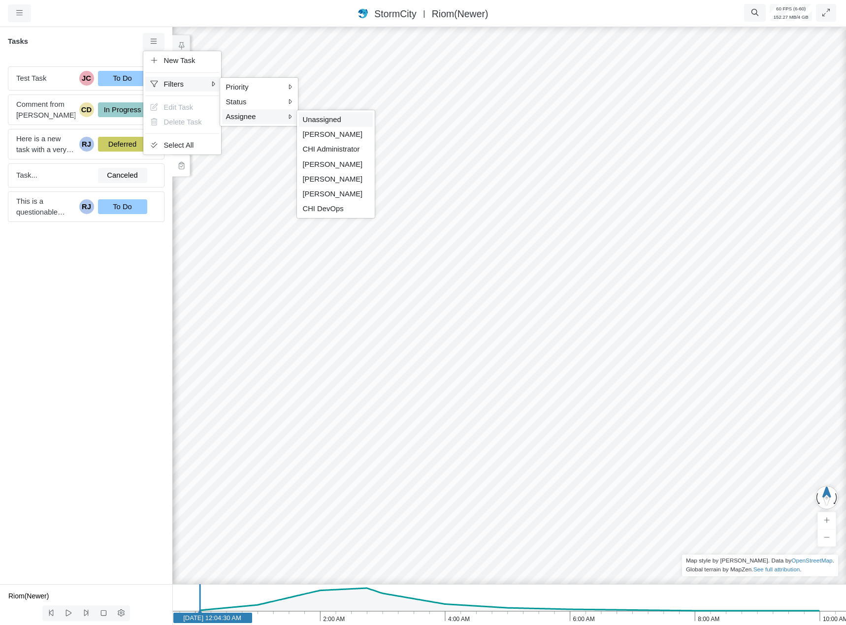
click at [323, 117] on span "Unassigned" at bounding box center [322, 120] width 38 height 8
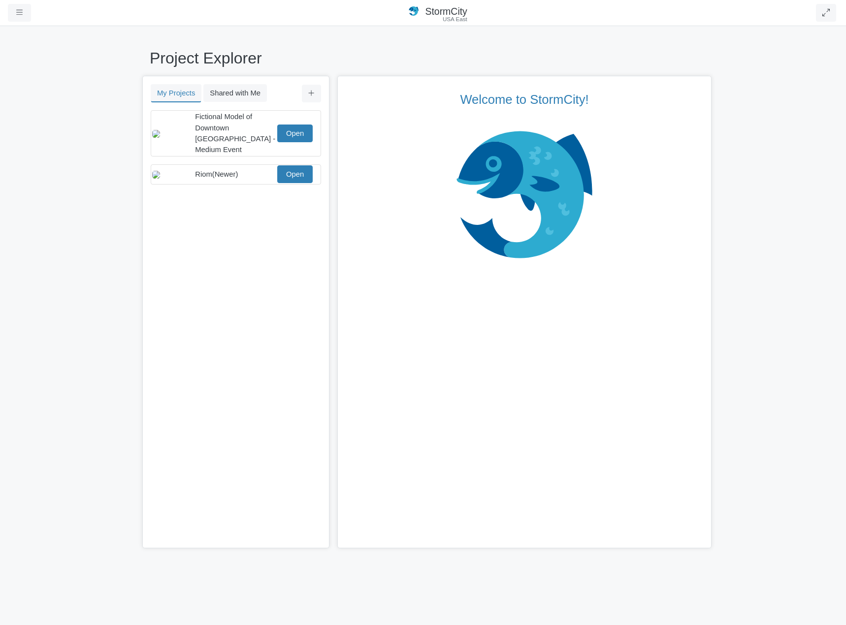
click at [351, 585] on div "Project Explorer My Projects Shared with Me Filter You don't currently have any…" at bounding box center [423, 325] width 846 height 600
click at [303, 167] on link "Open" at bounding box center [294, 174] width 35 height 18
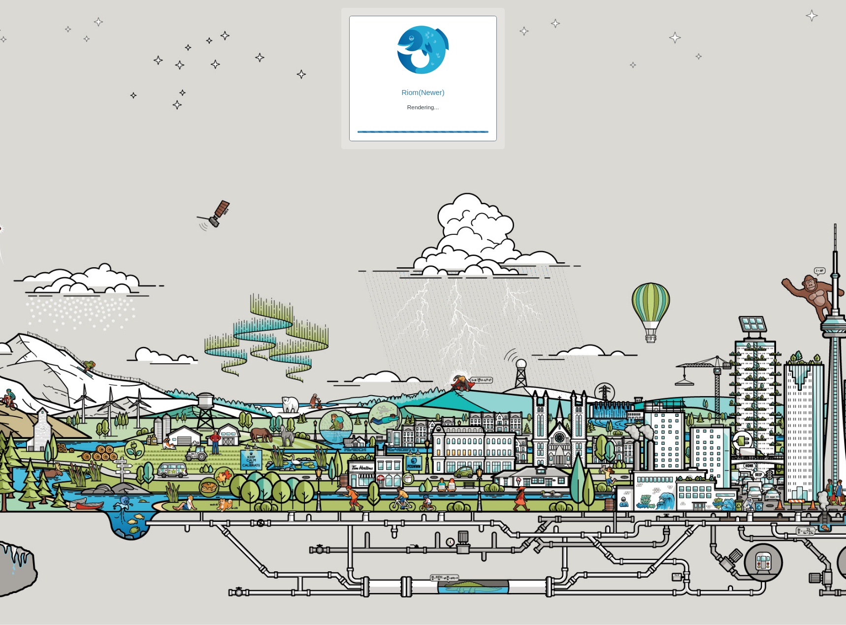
checkbox input "true"
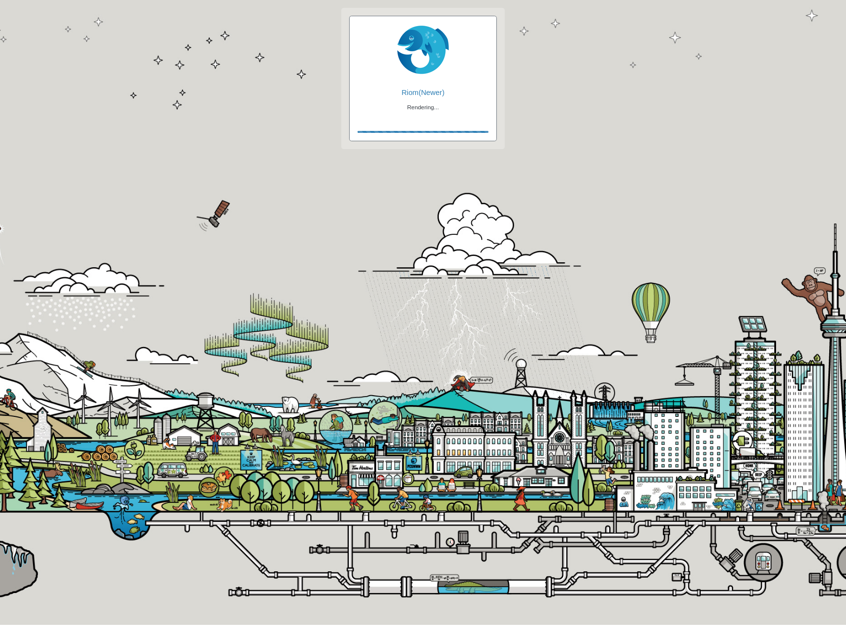
checkbox input "true"
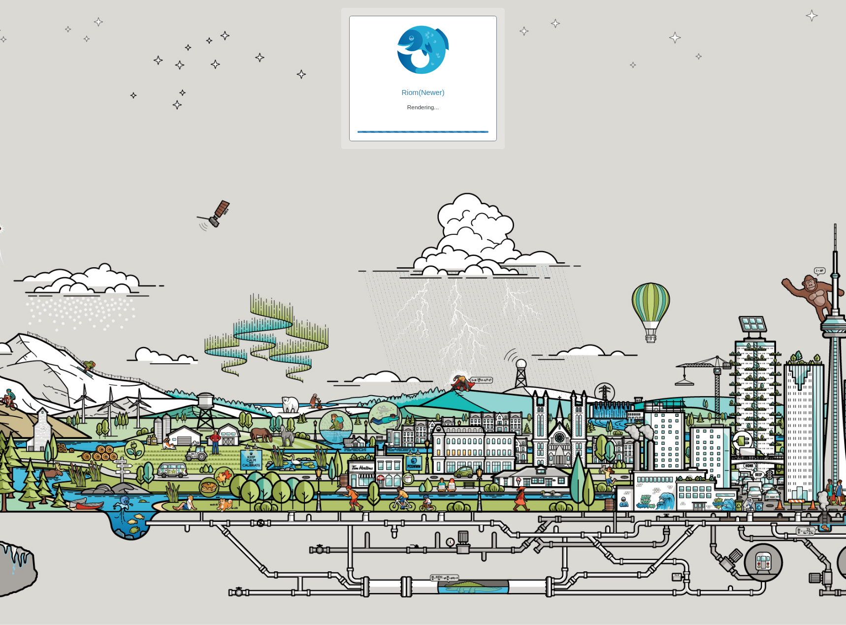
checkbox input "false"
checkbox input "true"
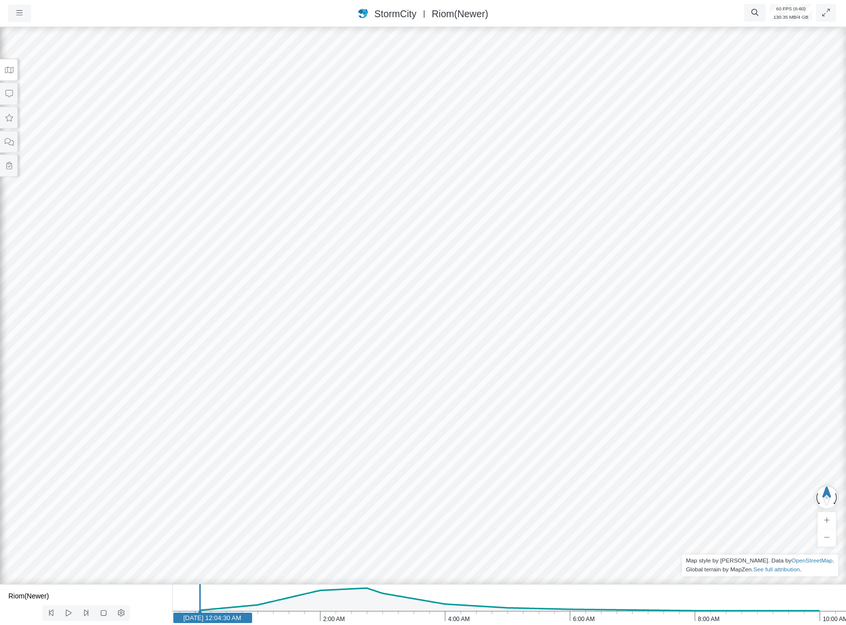
click at [366, 552] on div at bounding box center [423, 325] width 846 height 600
click at [1, 164] on button at bounding box center [9, 166] width 18 height 22
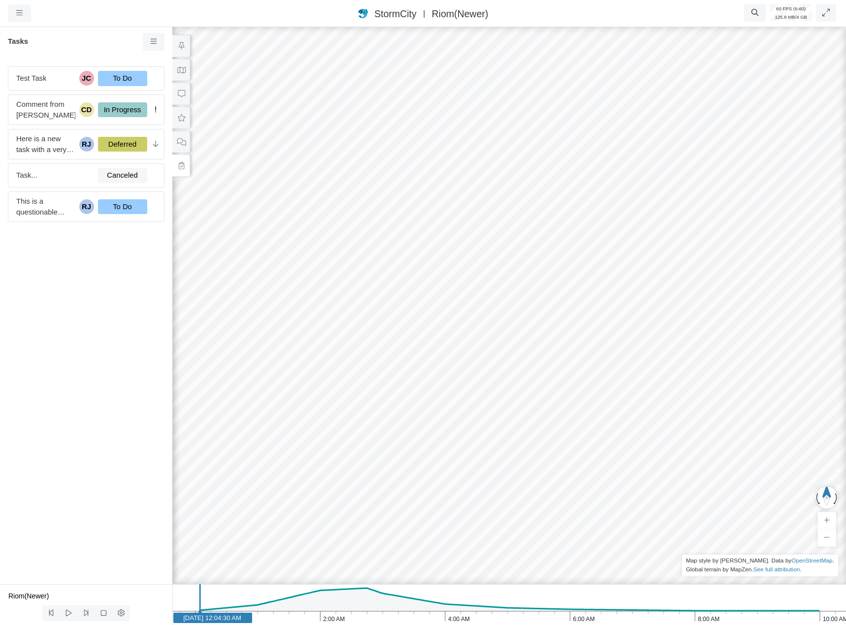
click at [146, 33] on div "Tasks Test Task JC To Do Comment from [PERSON_NAME] CD In Progress Here is a ne…" at bounding box center [86, 304] width 172 height 559
click at [150, 44] on icon at bounding box center [153, 41] width 9 height 7
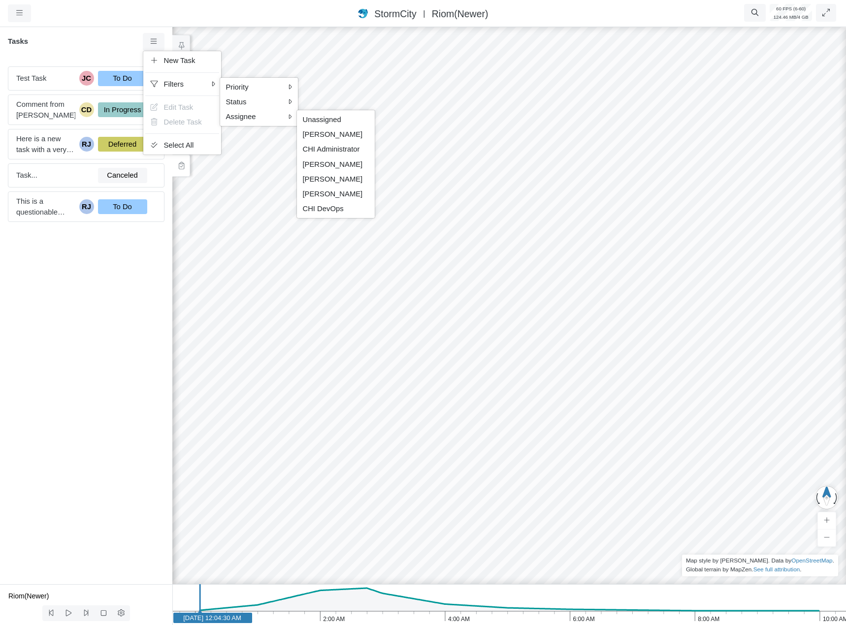
drag, startPoint x: 319, startPoint y: 117, endPoint x: 196, endPoint y: 205, distance: 151.1
click at [319, 117] on span "Unassigned" at bounding box center [322, 120] width 38 height 8
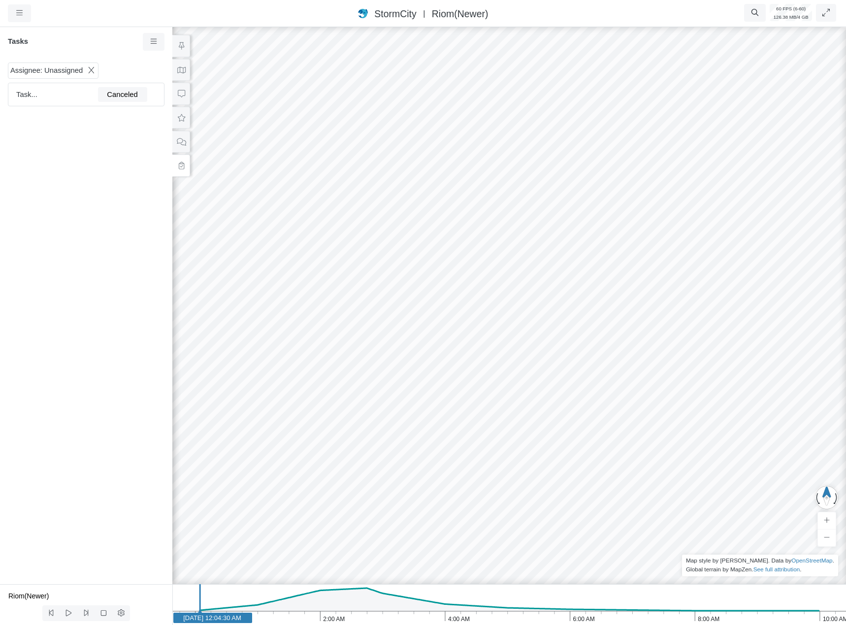
click at [90, 72] on icon at bounding box center [91, 69] width 9 height 7
